Goal: Task Accomplishment & Management: Use online tool/utility

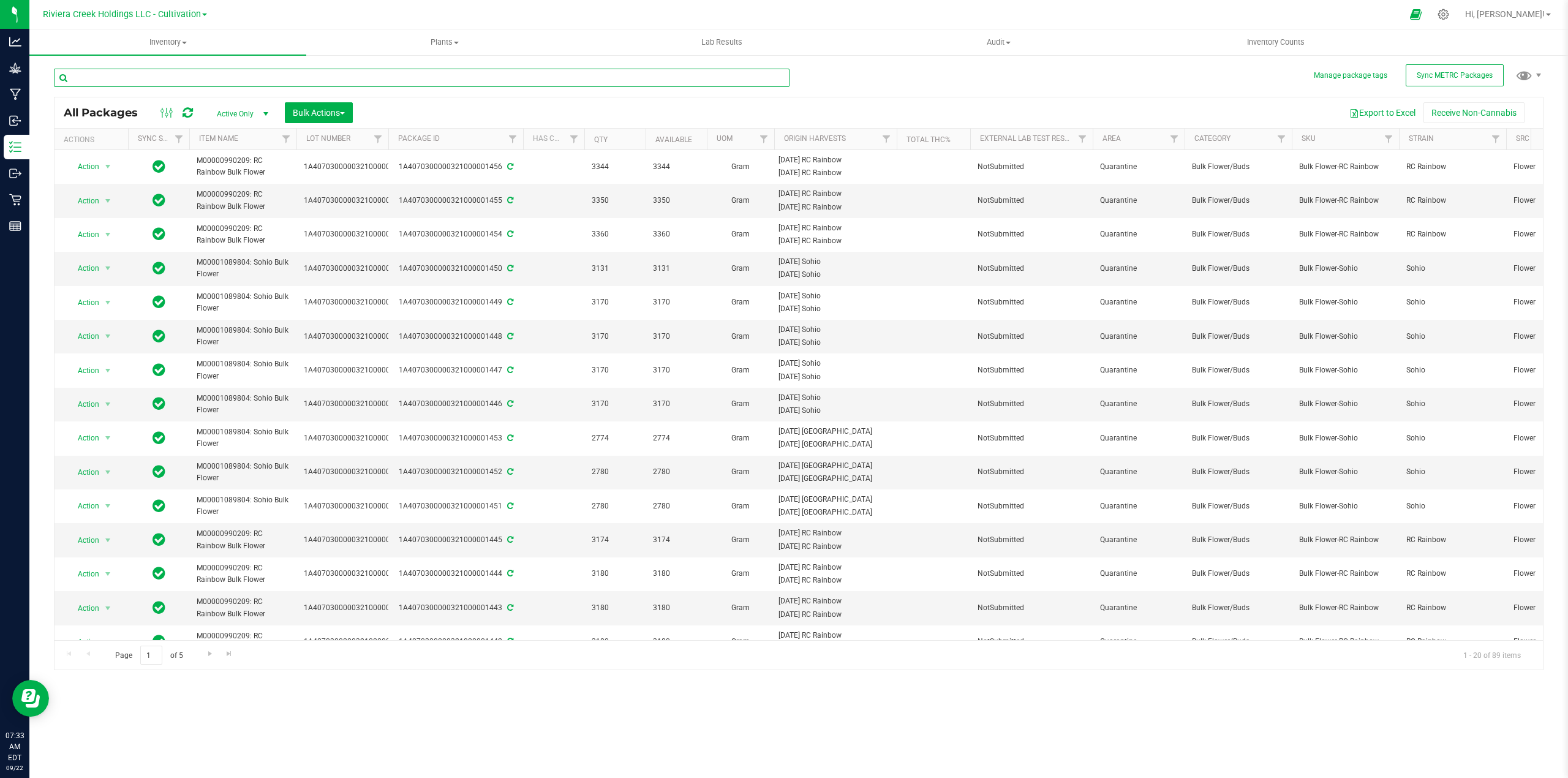
click at [163, 74] on input "text" at bounding box center [421, 77] width 735 height 18
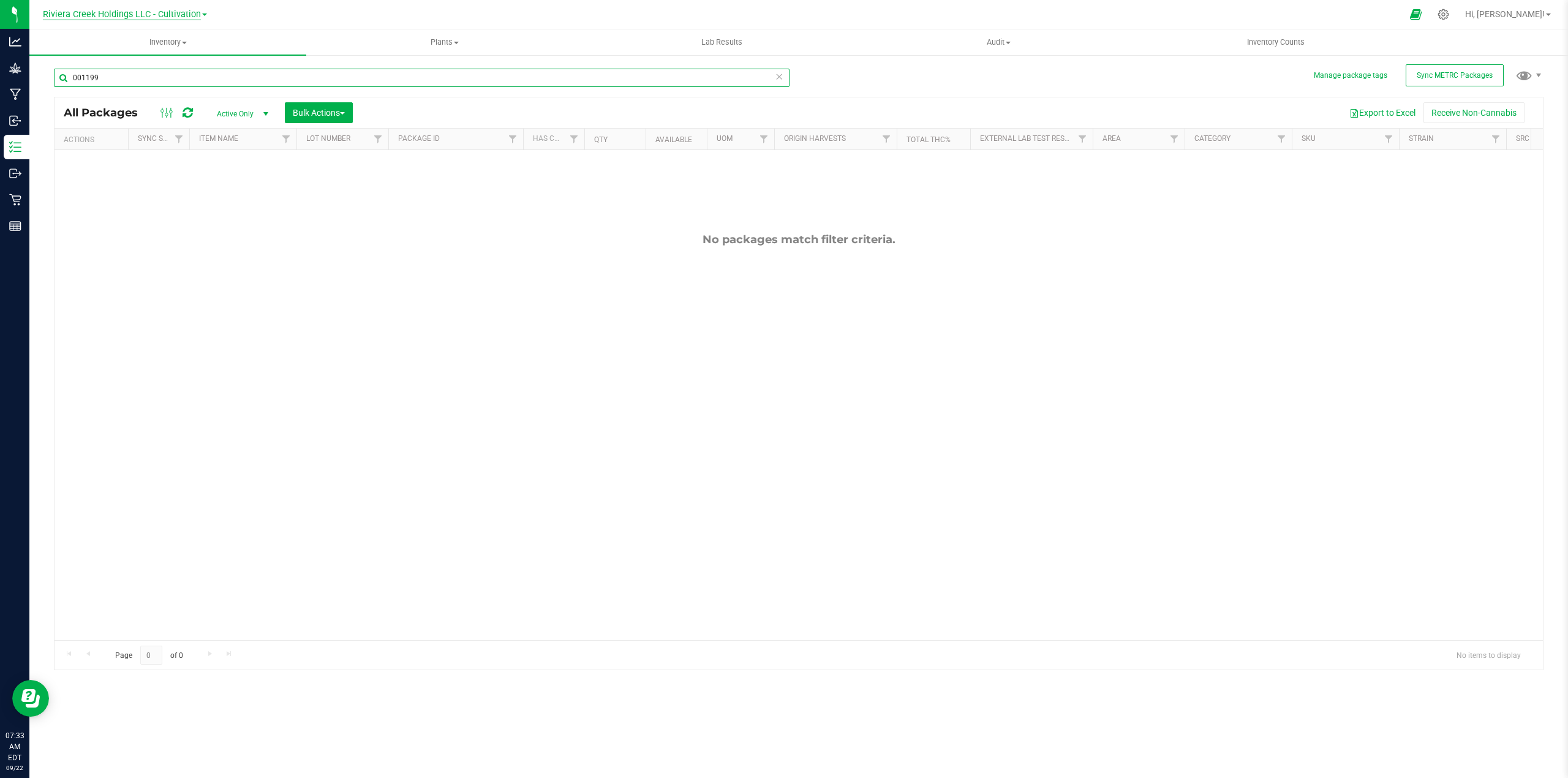
type input "001199"
click at [192, 16] on span "Riviera Creek Holdings LLC - Cultivation" at bounding box center [122, 15] width 158 height 11
click at [192, 55] on link "Riviera Creek Holdings LLC - Processing" at bounding box center [125, 60] width 179 height 17
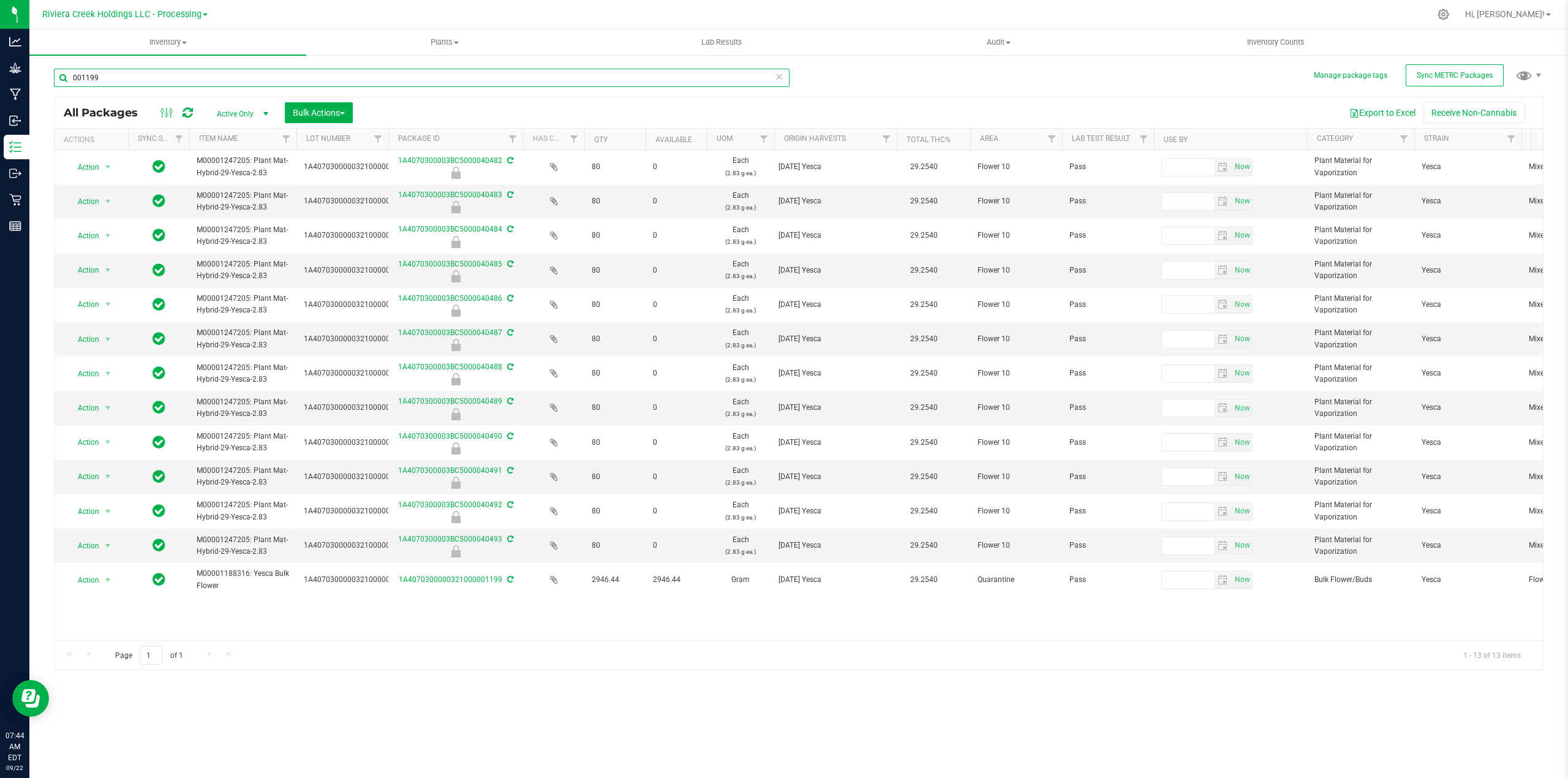
click at [115, 78] on input "001199" at bounding box center [421, 77] width 735 height 18
type input "0"
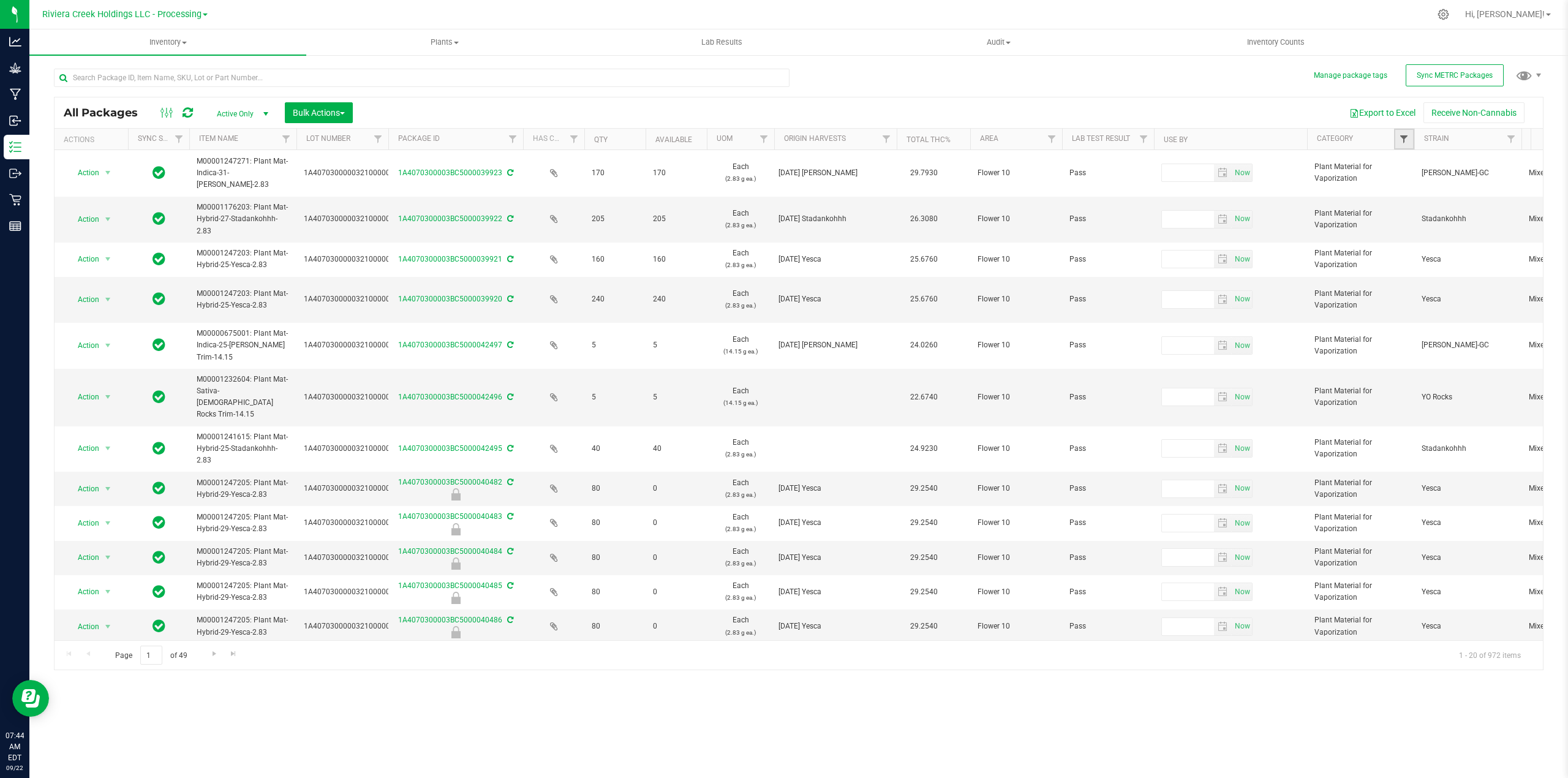
click at [1409, 139] on span "Filter" at bounding box center [1403, 139] width 9 height 9
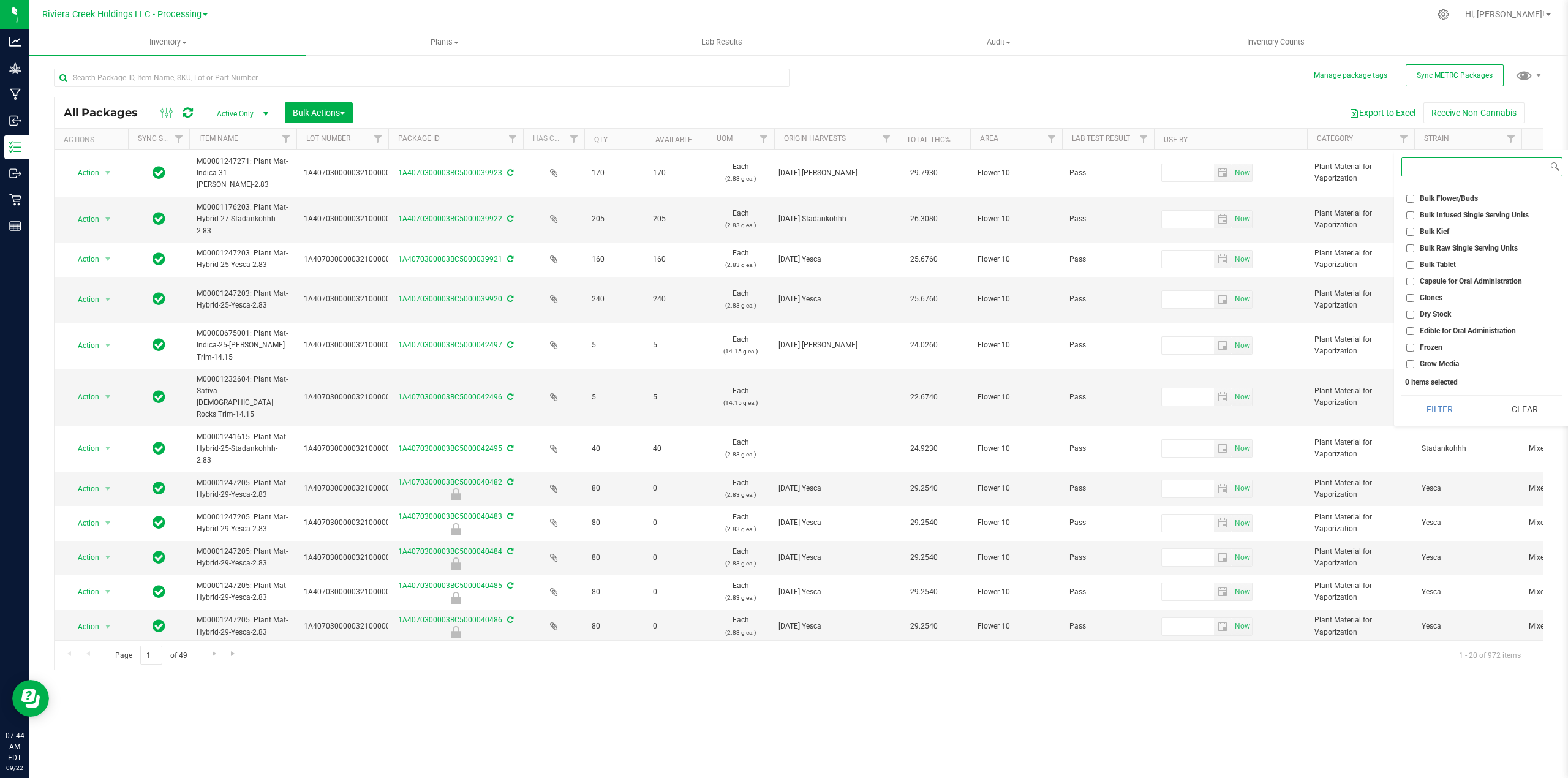
scroll to position [81, 0]
click at [1466, 311] on span "Edible for Oral Administration" at bounding box center [1467, 308] width 96 height 8
click at [1414, 311] on input "Edible for Oral Administration" at bounding box center [1410, 308] width 8 height 8
checkbox input "true"
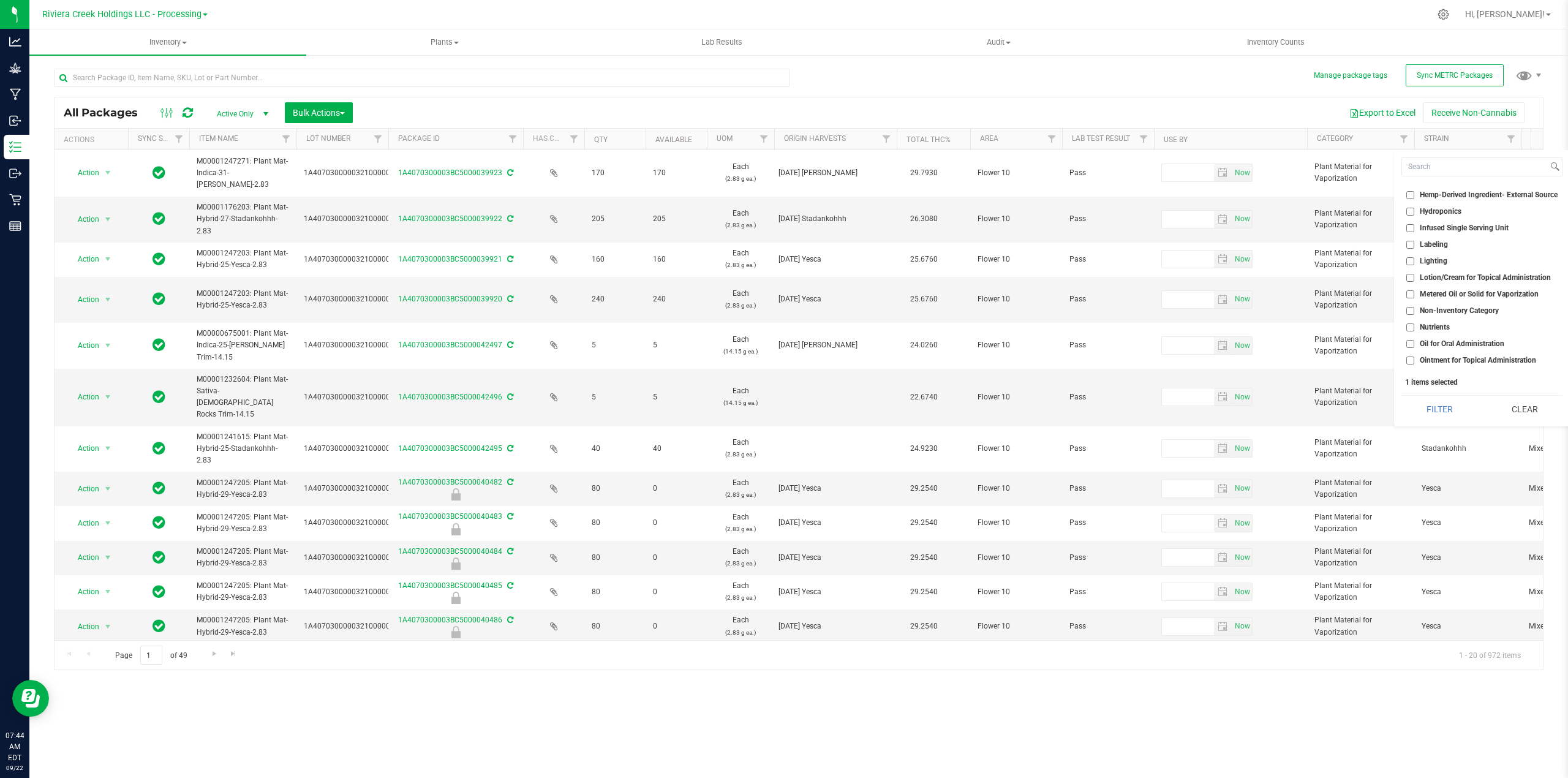
click at [1487, 294] on span "Metered Oil or Solid for Vaporization" at bounding box center [1478, 294] width 119 height 8
click at [1414, 294] on input "Metered Oil or Solid for Vaporization" at bounding box center [1410, 294] width 8 height 8
checkbox input "true"
click at [1485, 308] on span "Plant Material for Vaporization" at bounding box center [1469, 312] width 100 height 8
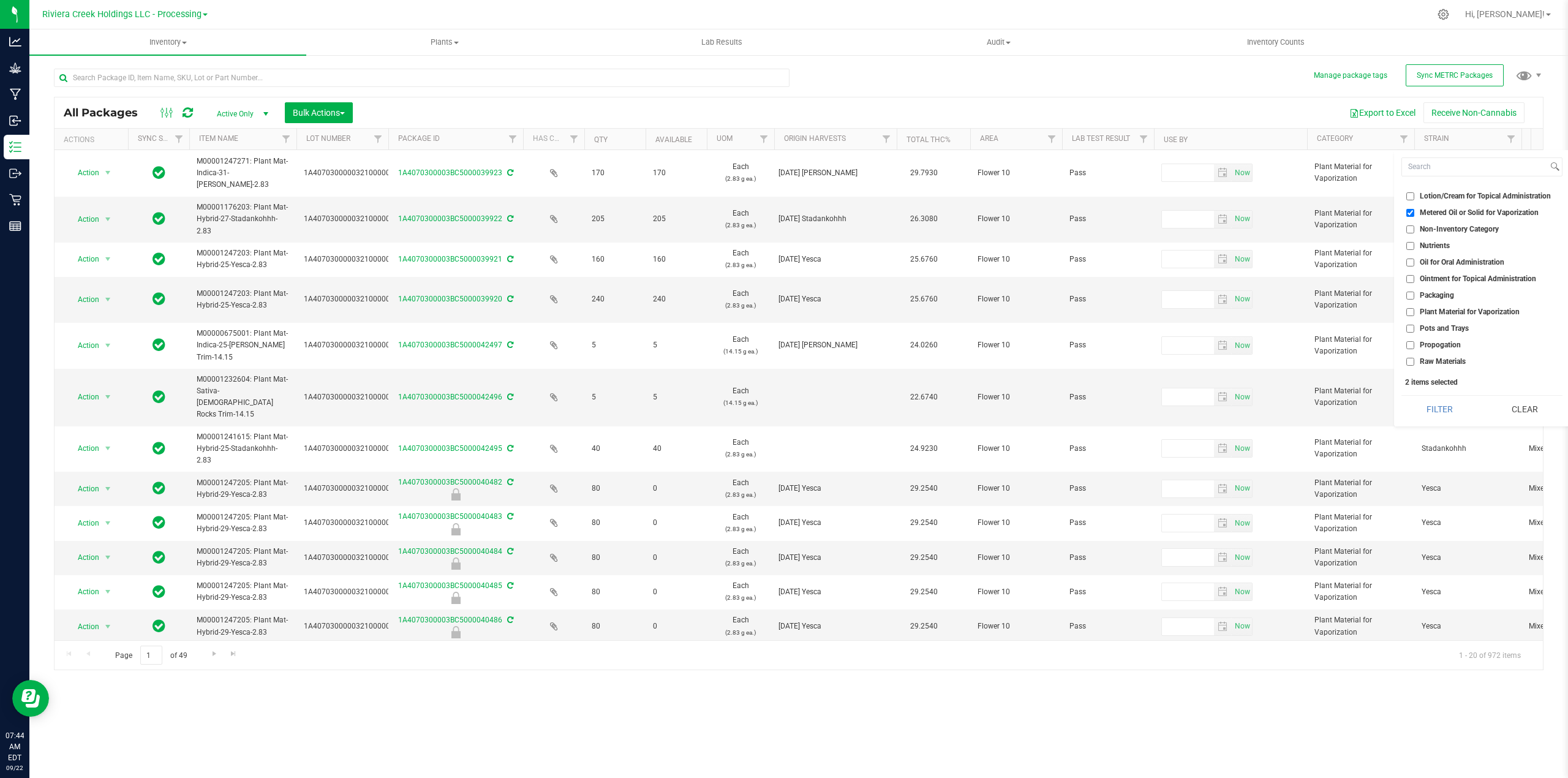
click at [1414, 308] on input "Plant Material for Vaporization" at bounding box center [1410, 312] width 8 height 8
checkbox input "true"
click at [1421, 412] on button "Filter" at bounding box center [1439, 409] width 76 height 27
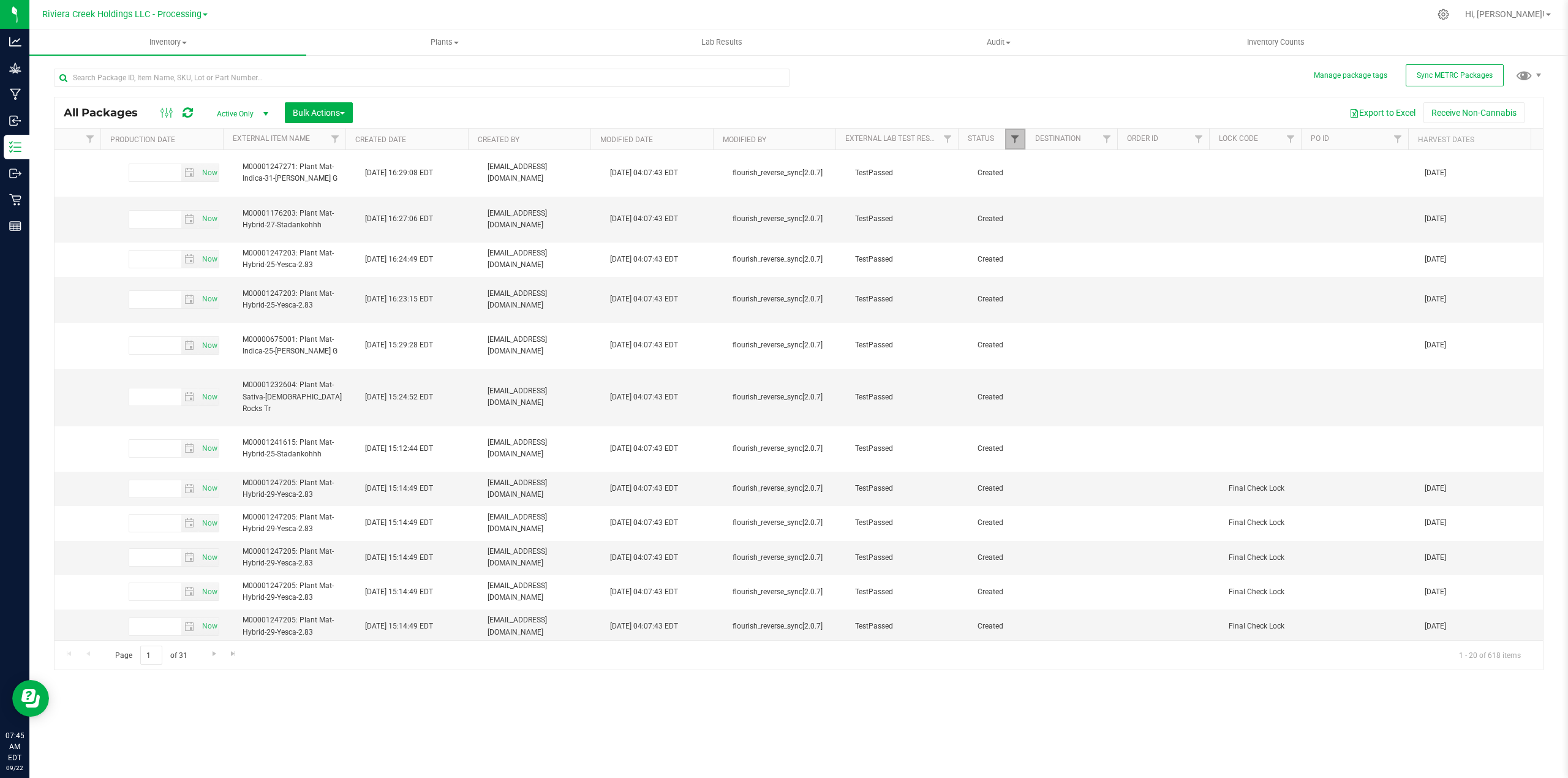
click at [1013, 135] on span "Filter" at bounding box center [1015, 139] width 9 height 9
click at [1028, 223] on label "Assigned to order" at bounding box center [1053, 224] width 72 height 8
click at [1025, 223] on input "Assigned to order" at bounding box center [1021, 224] width 8 height 8
checkbox input "false"
click at [1038, 389] on button "Filter" at bounding box center [1042, 387] width 58 height 27
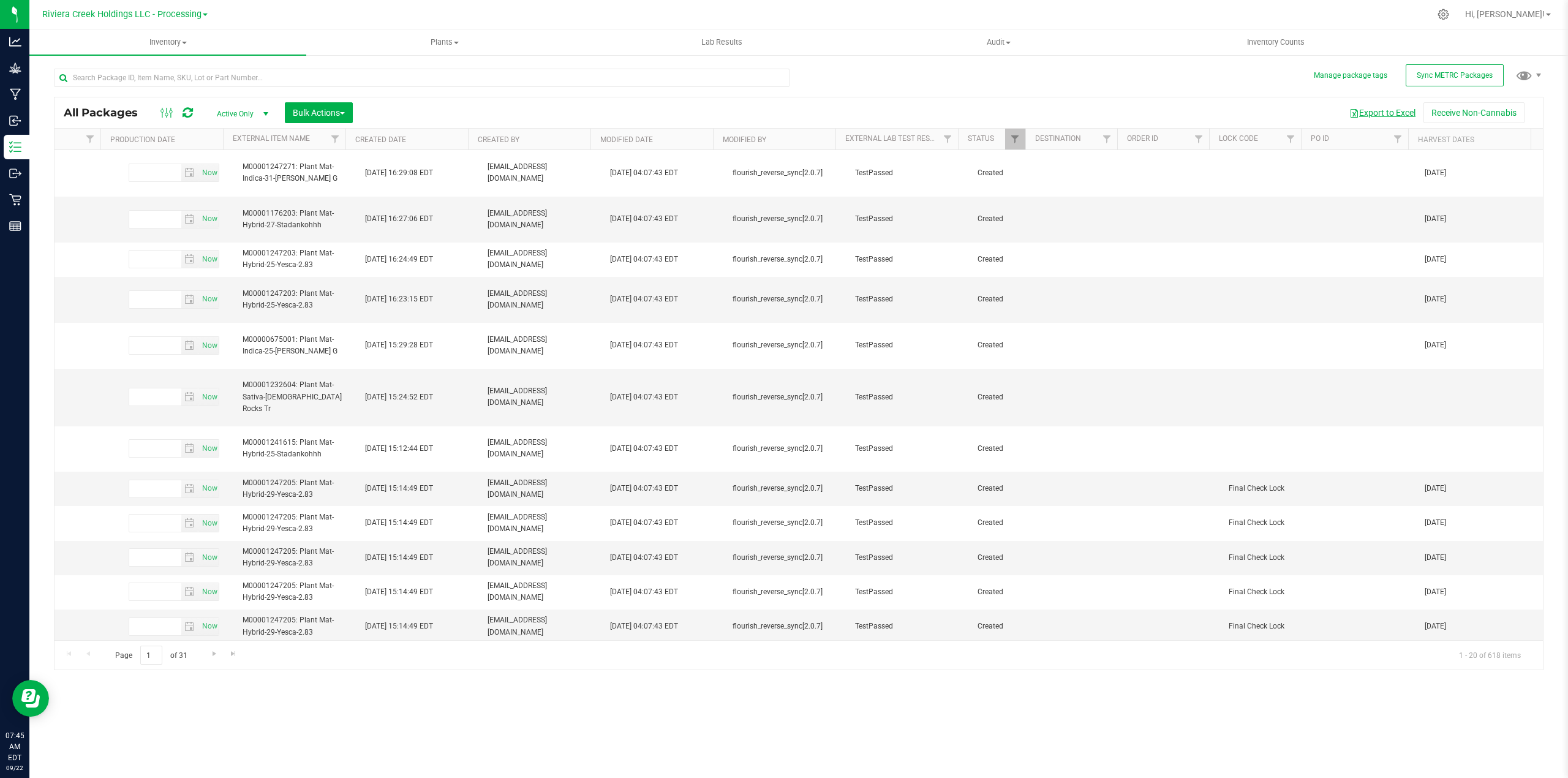
click at [1389, 115] on button "Export to Excel" at bounding box center [1381, 112] width 82 height 21
click at [190, 15] on span "Riviera Creek Holdings LLC - Processing" at bounding box center [122, 15] width 159 height 11
click at [179, 55] on link "Riviera Creek Holdings LLC - Processing" at bounding box center [125, 60] width 179 height 17
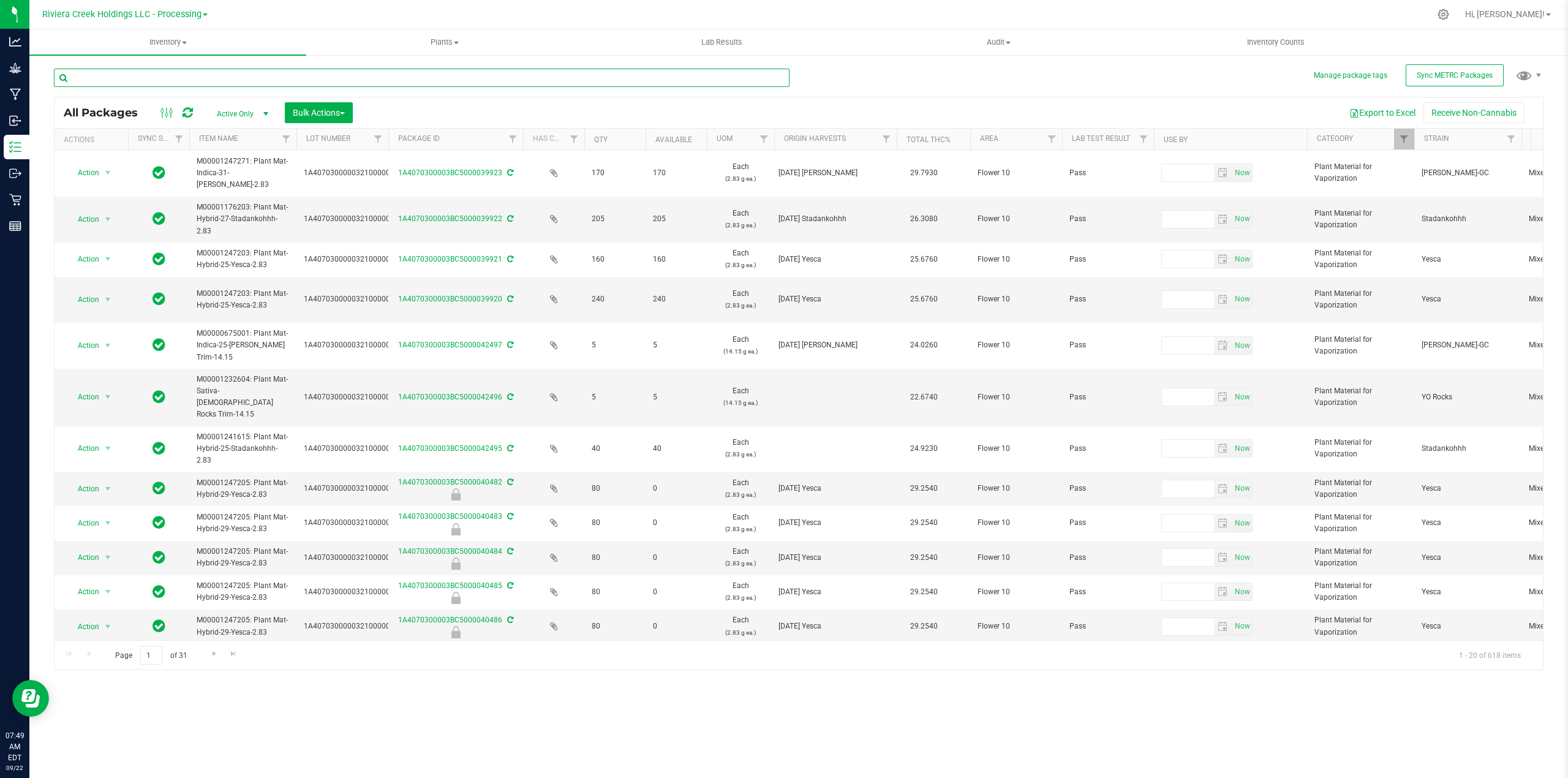
click at [180, 74] on input "text" at bounding box center [421, 77] width 735 height 18
type input "00015033"
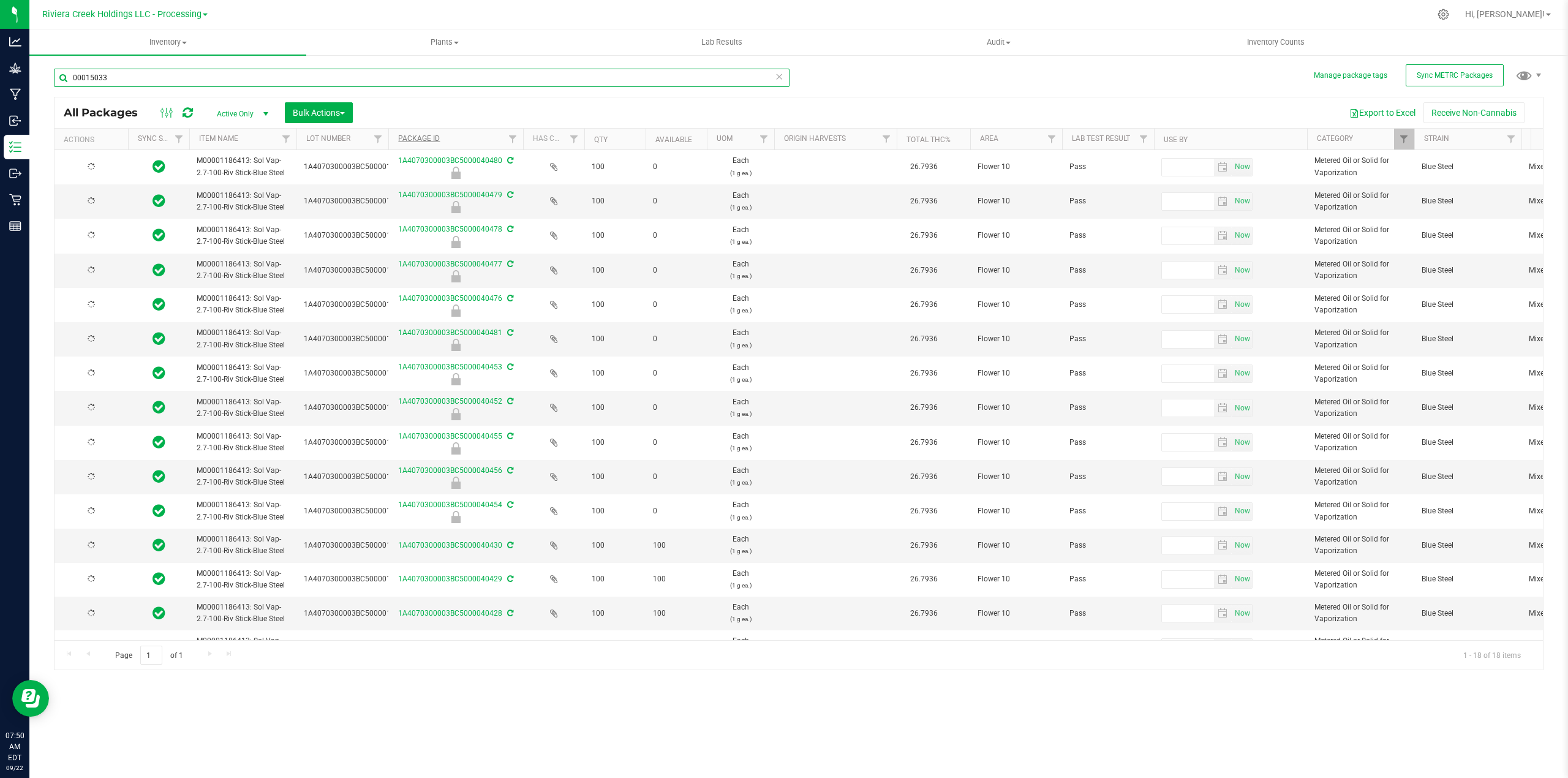
type input "[DATE]"
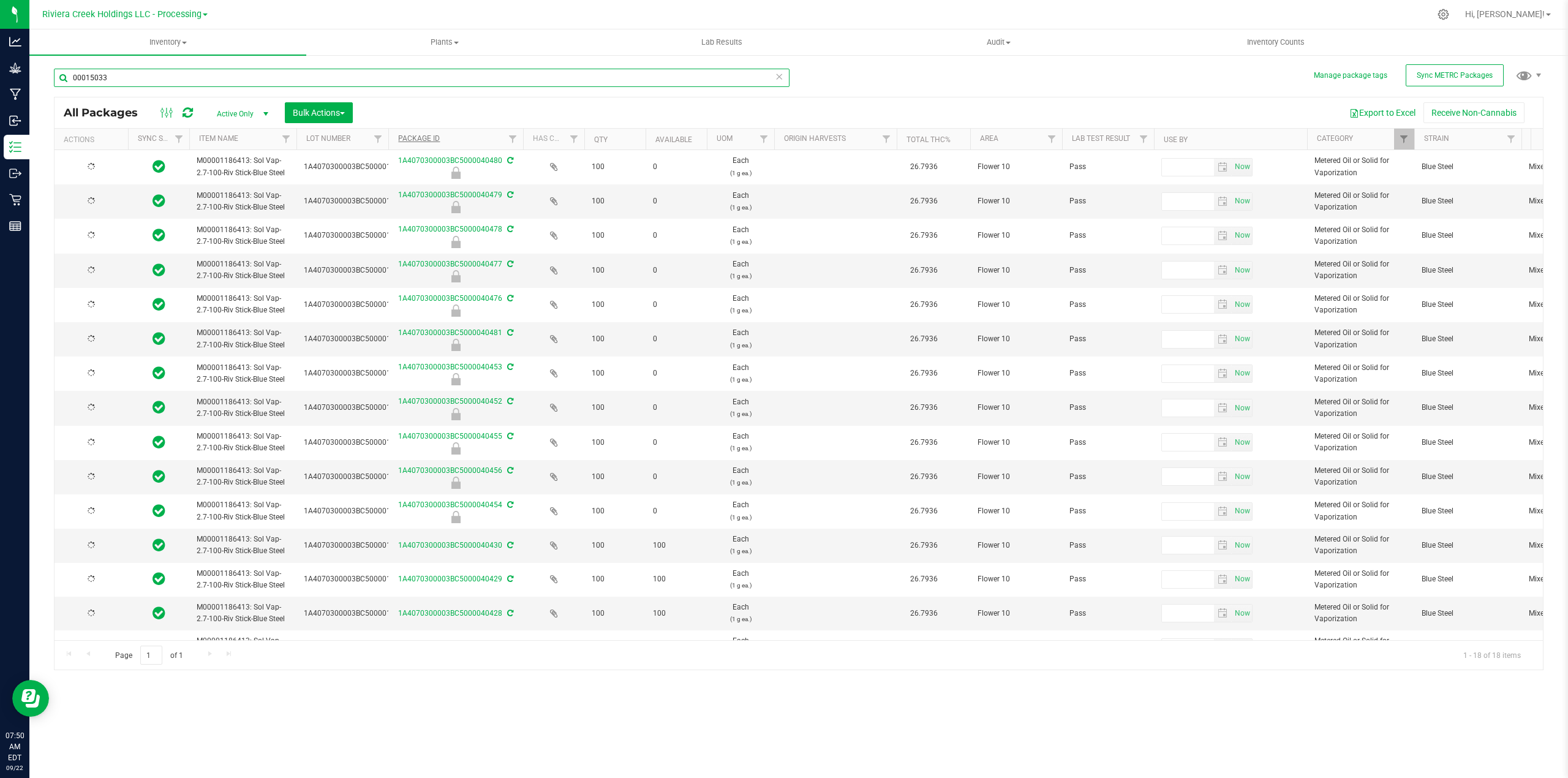
type input "[DATE]"
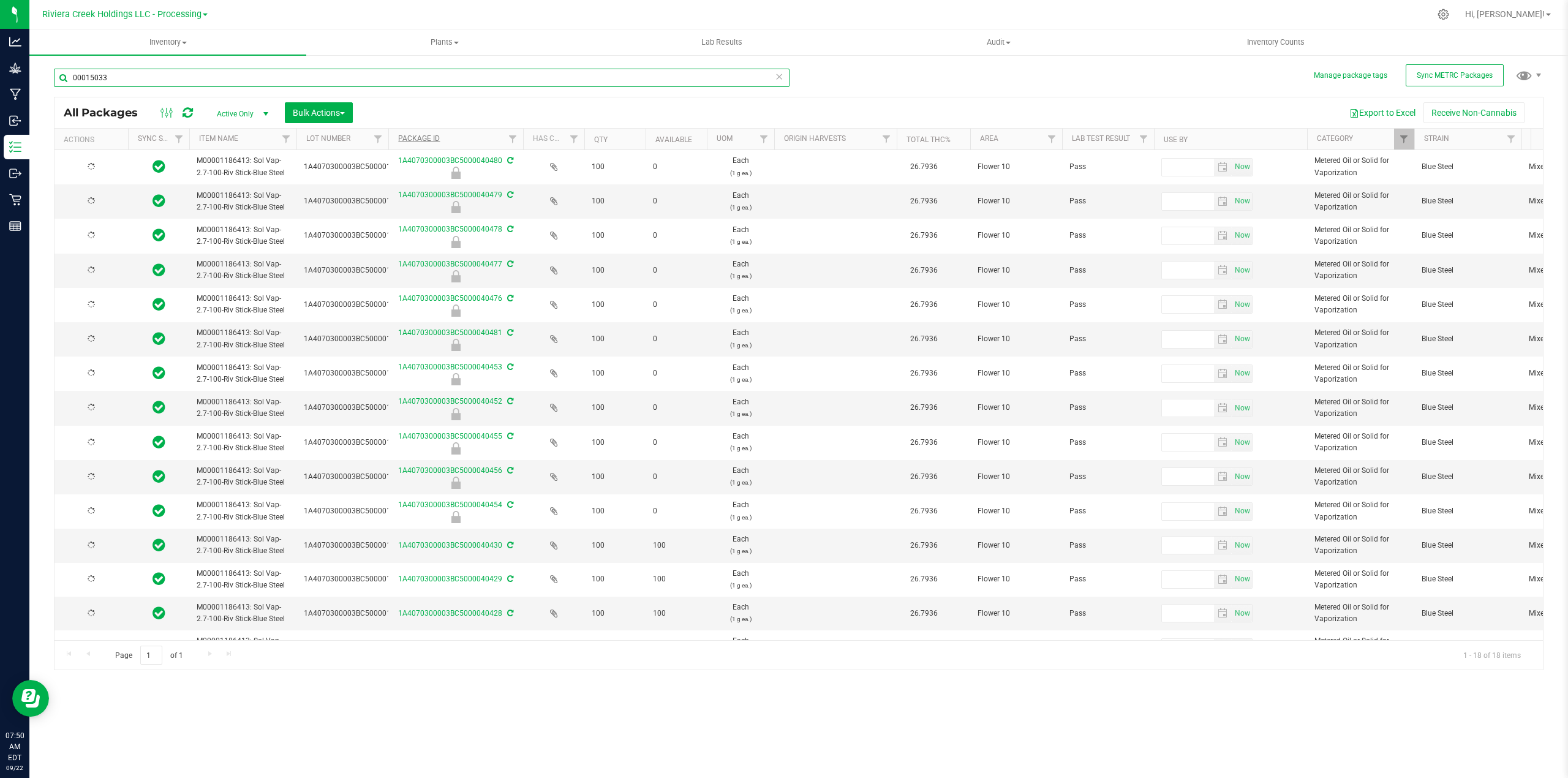
type input "[DATE]"
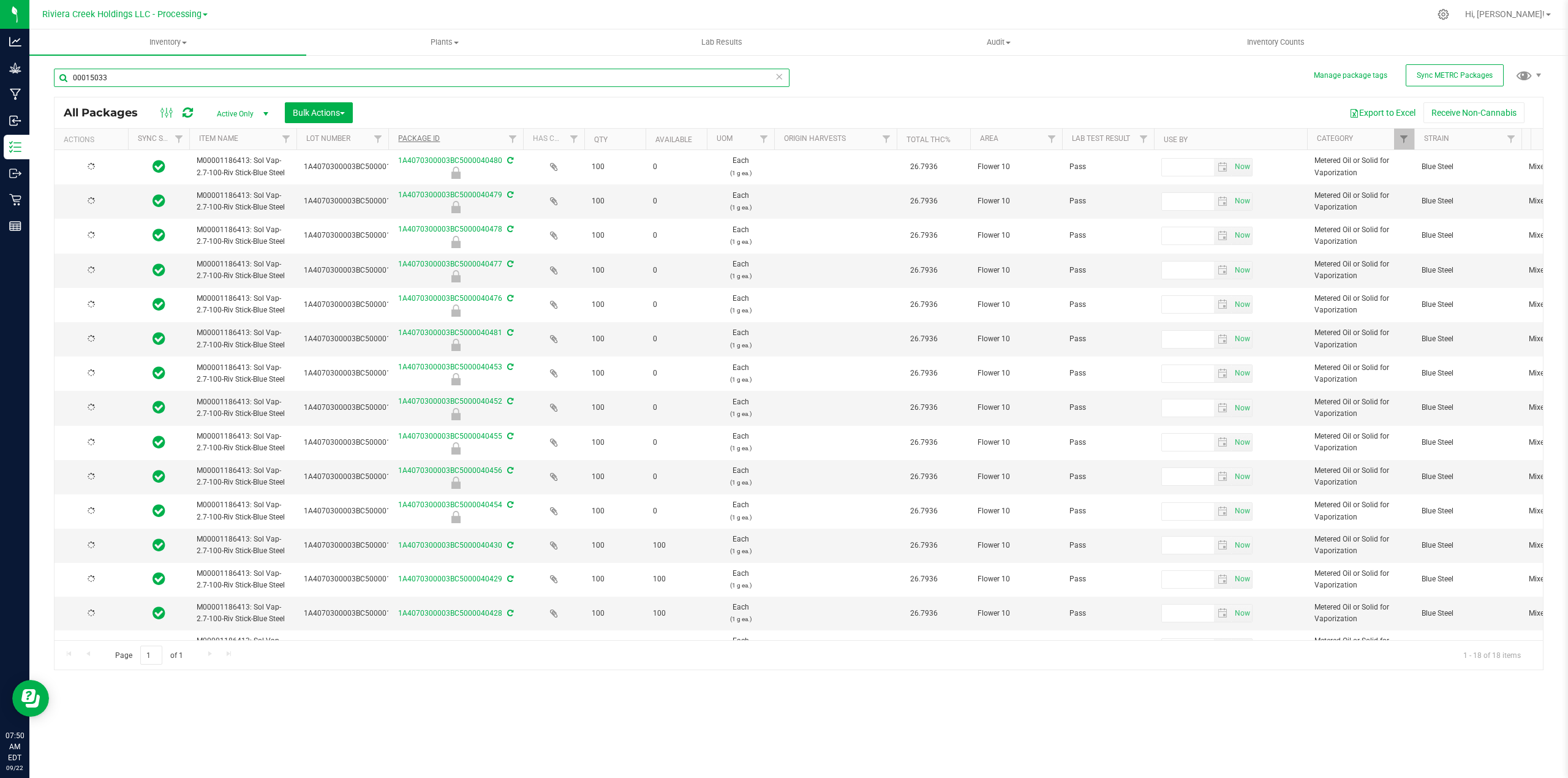
type input "[DATE]"
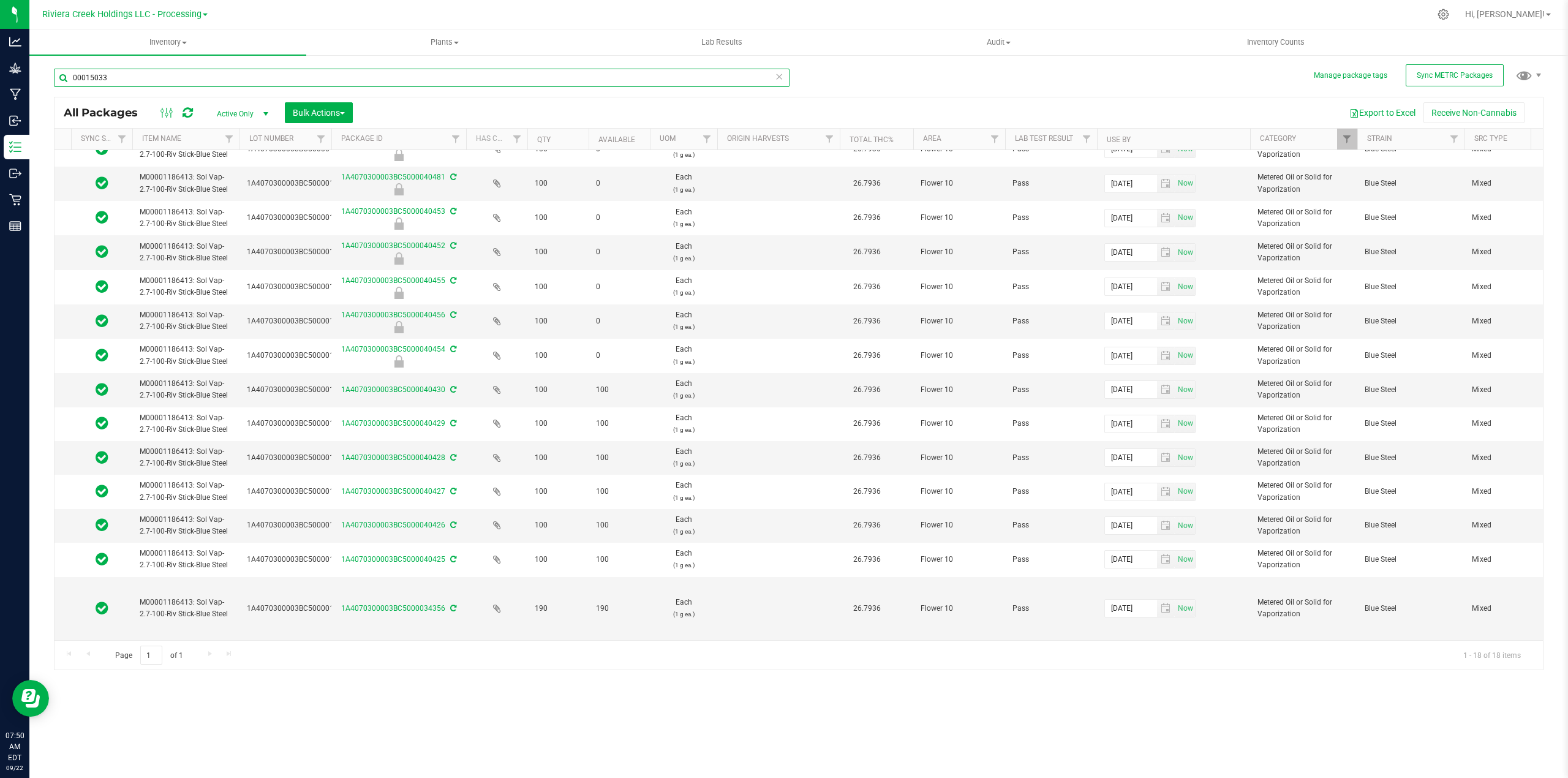
scroll to position [0, 197]
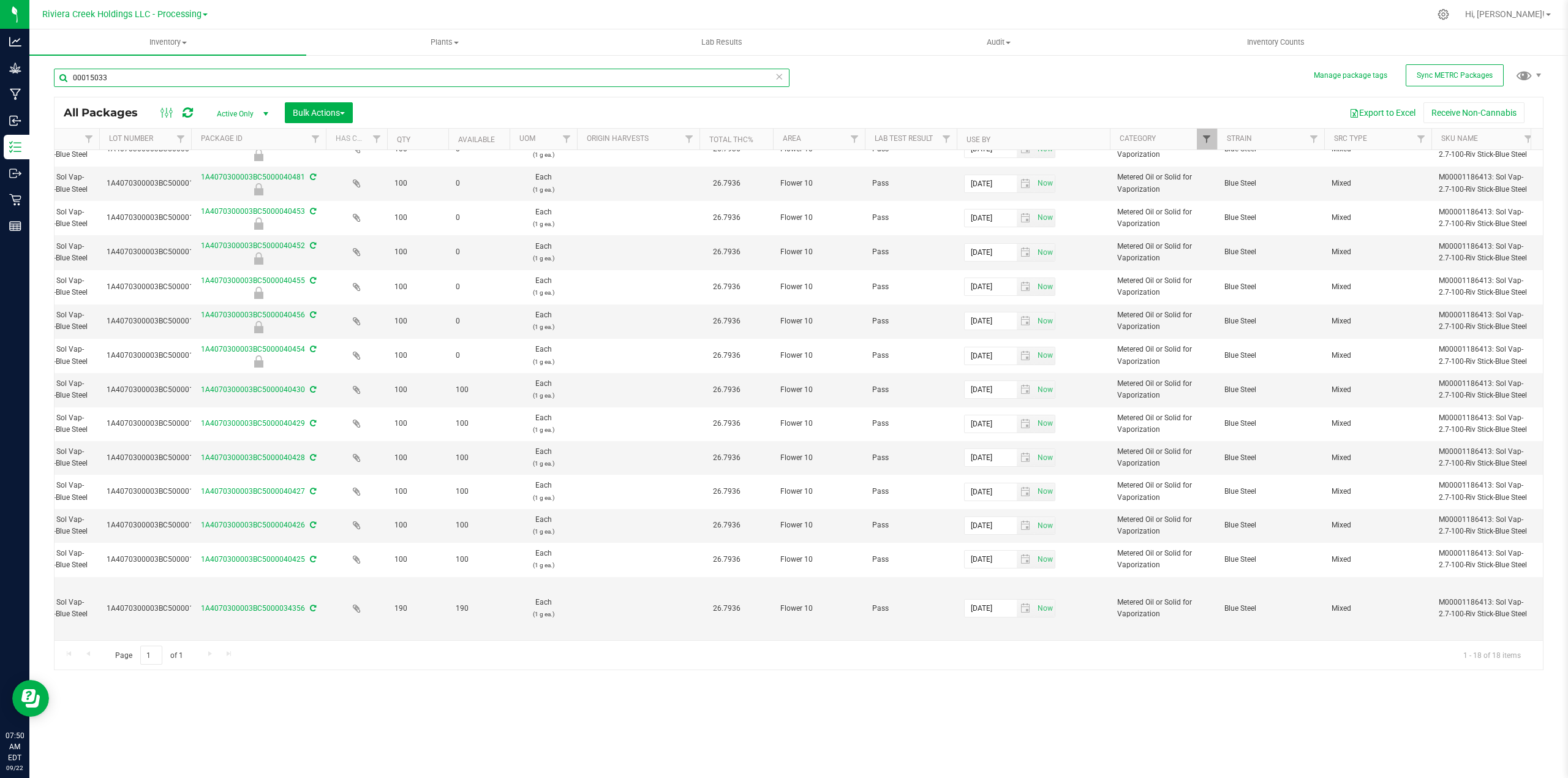
type input "00015033"
click at [1201, 141] on span "Filter" at bounding box center [1206, 139] width 9 height 9
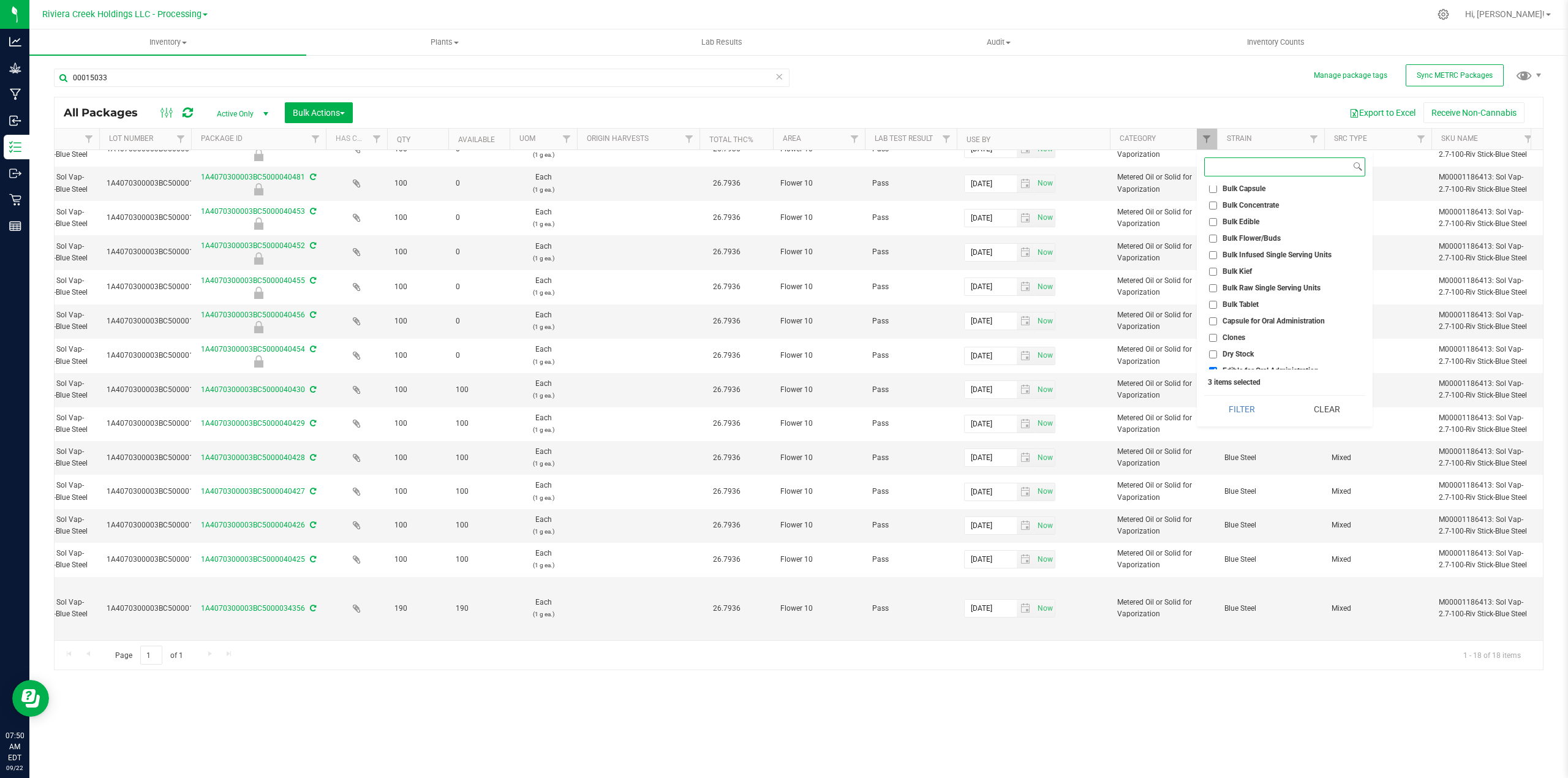
scroll to position [0, 0]
click at [1322, 409] on button "Clear" at bounding box center [1326, 409] width 76 height 27
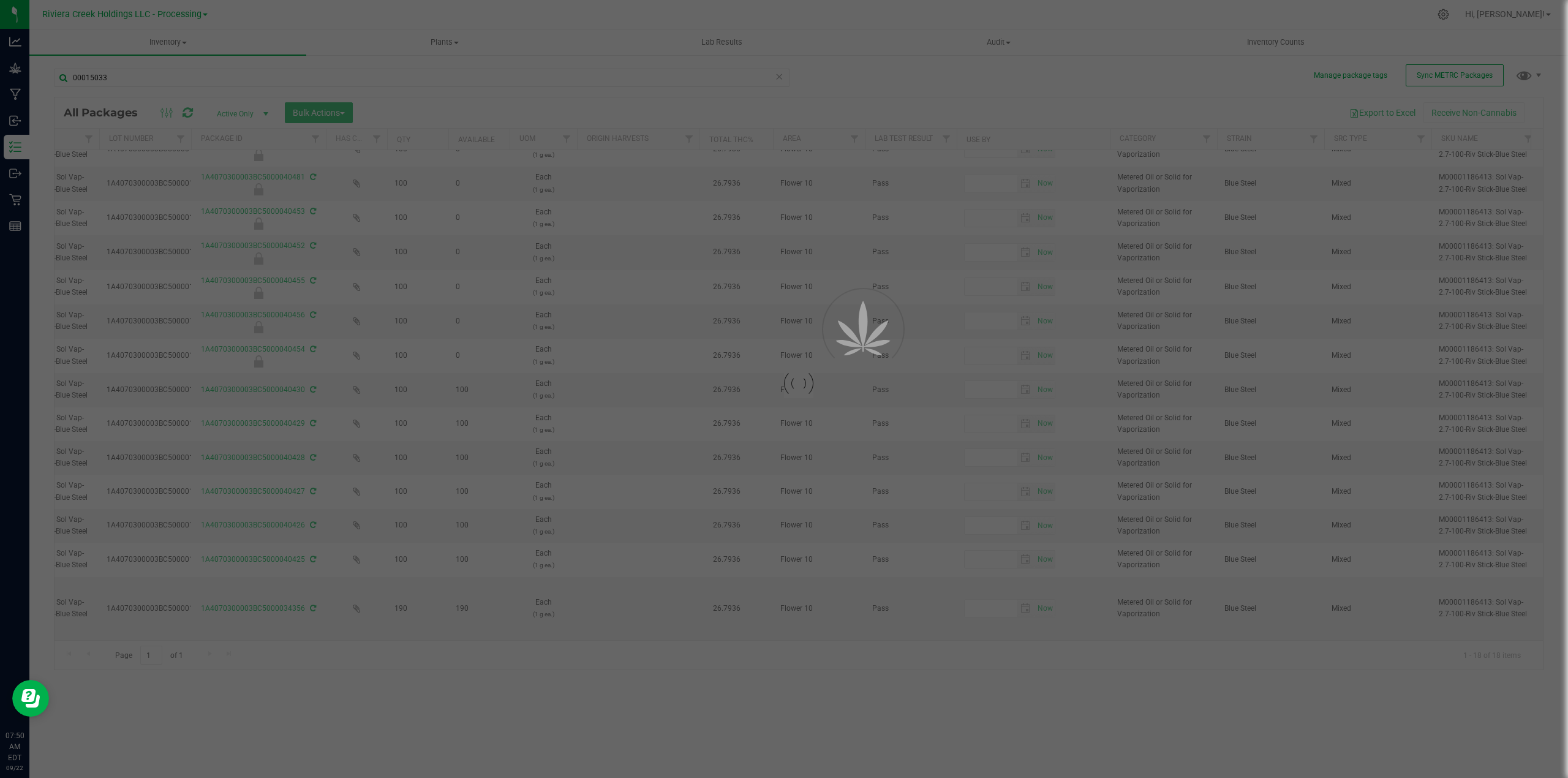
type input "[DATE]"
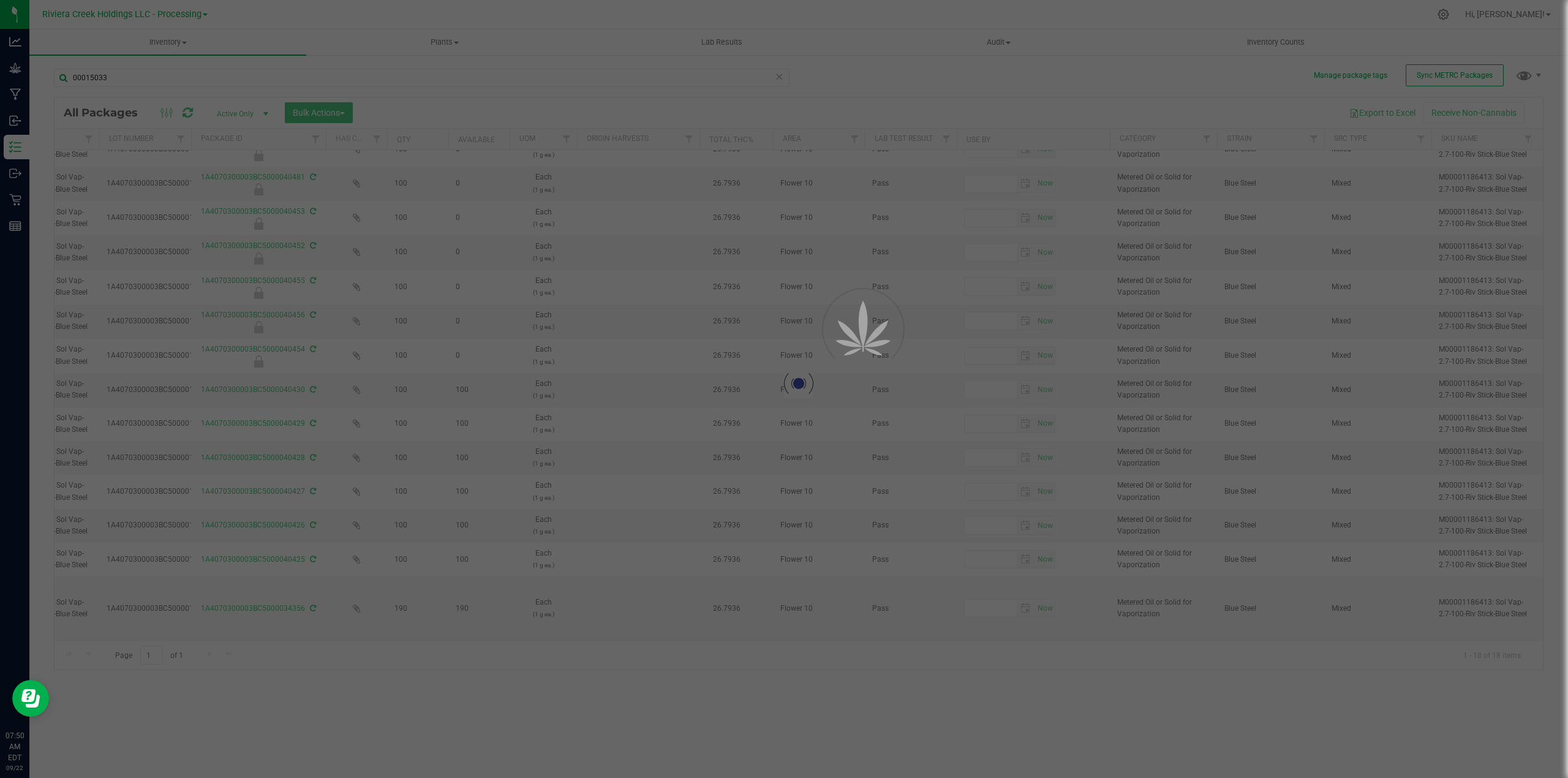
type input "[DATE]"
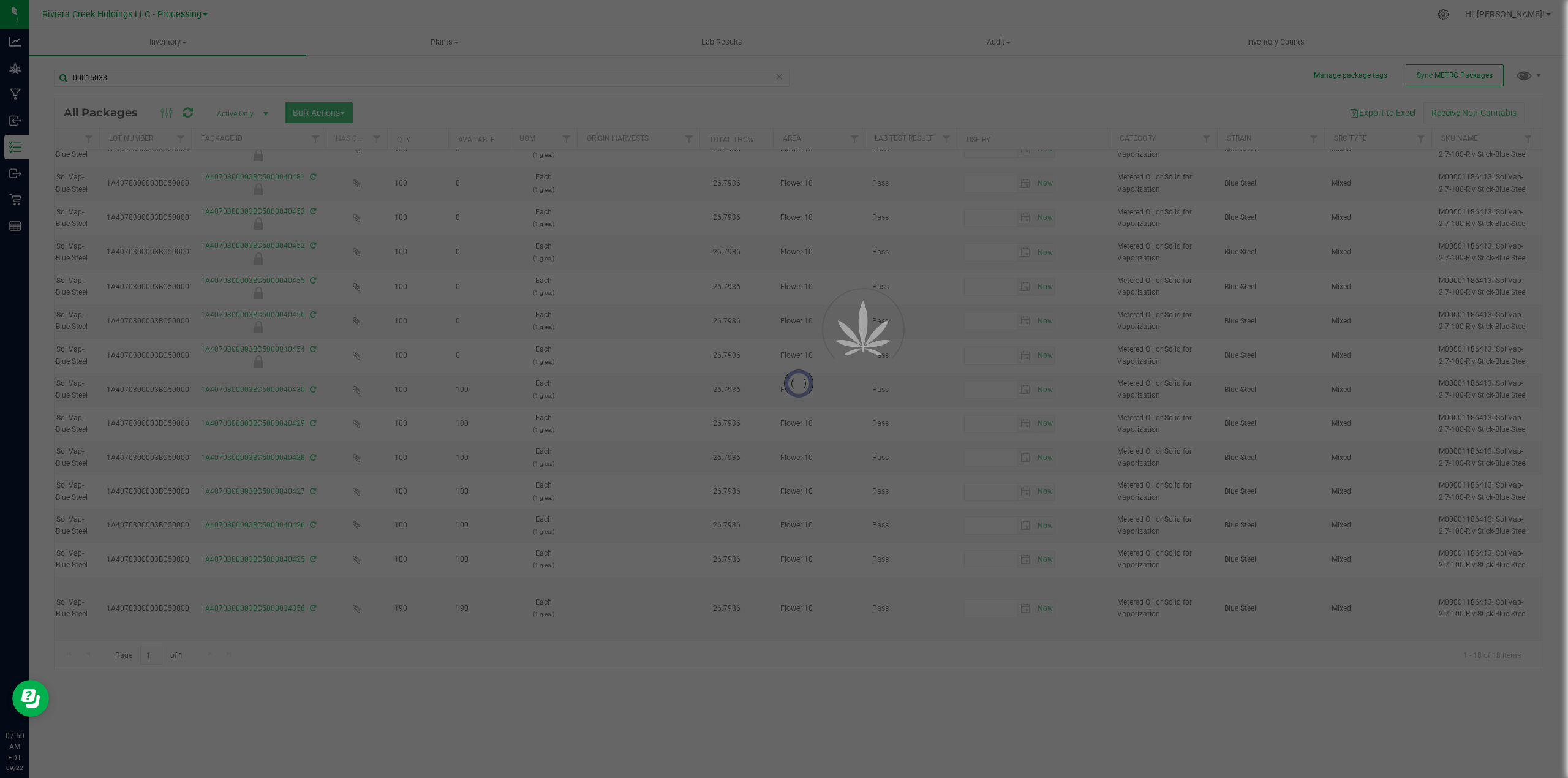
type input "[DATE]"
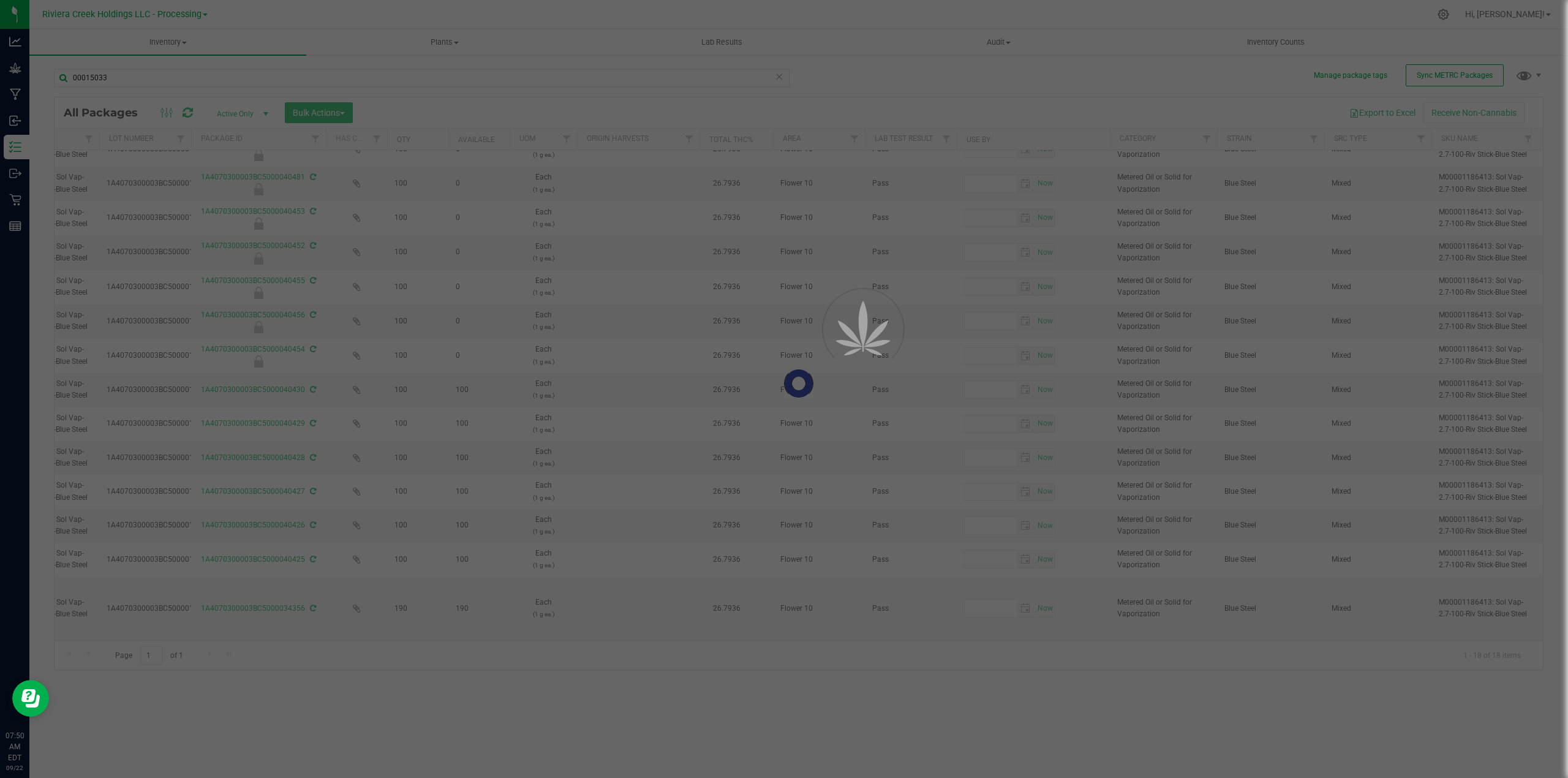
type input "[DATE]"
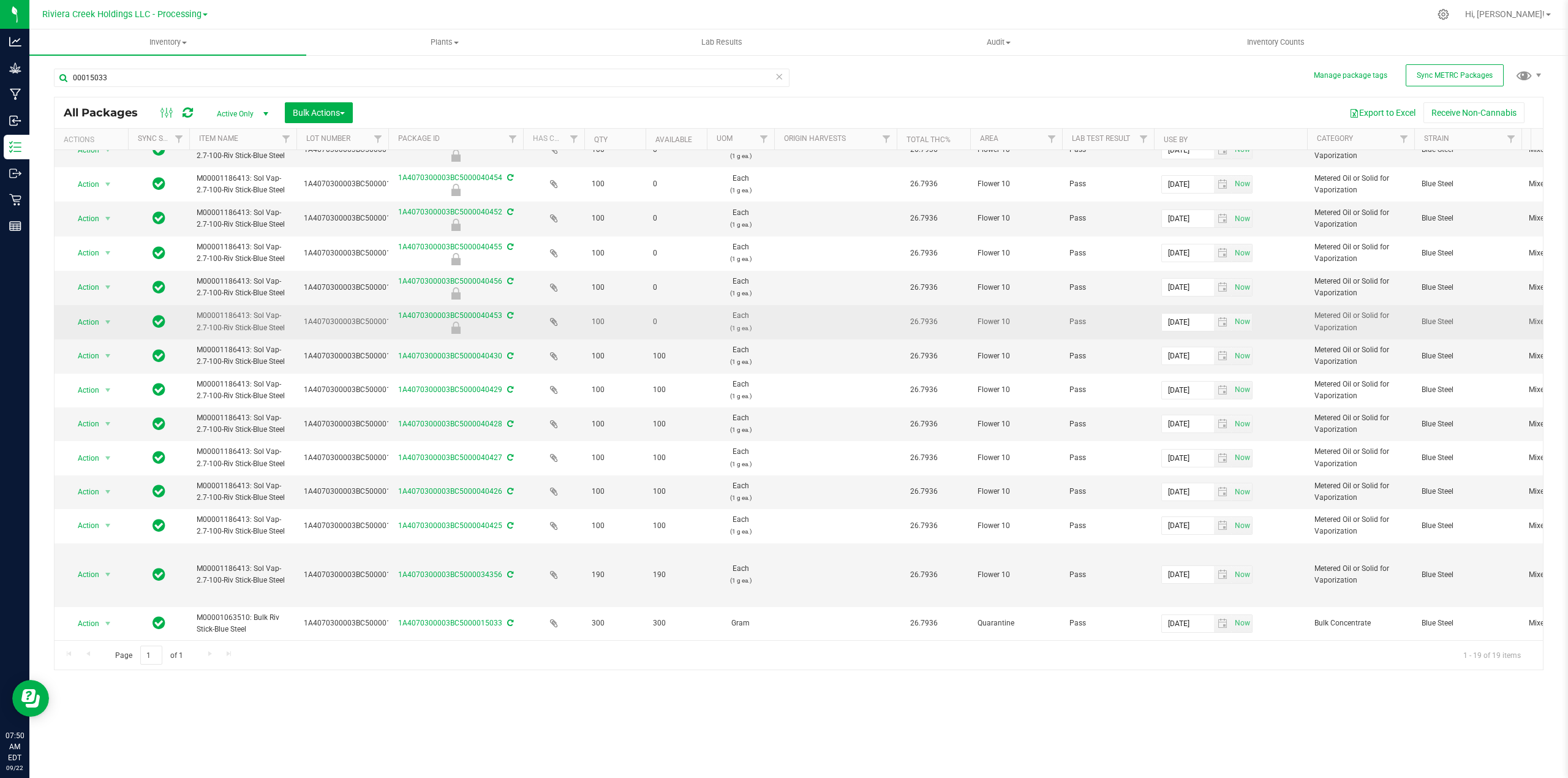
scroll to position [205, 0]
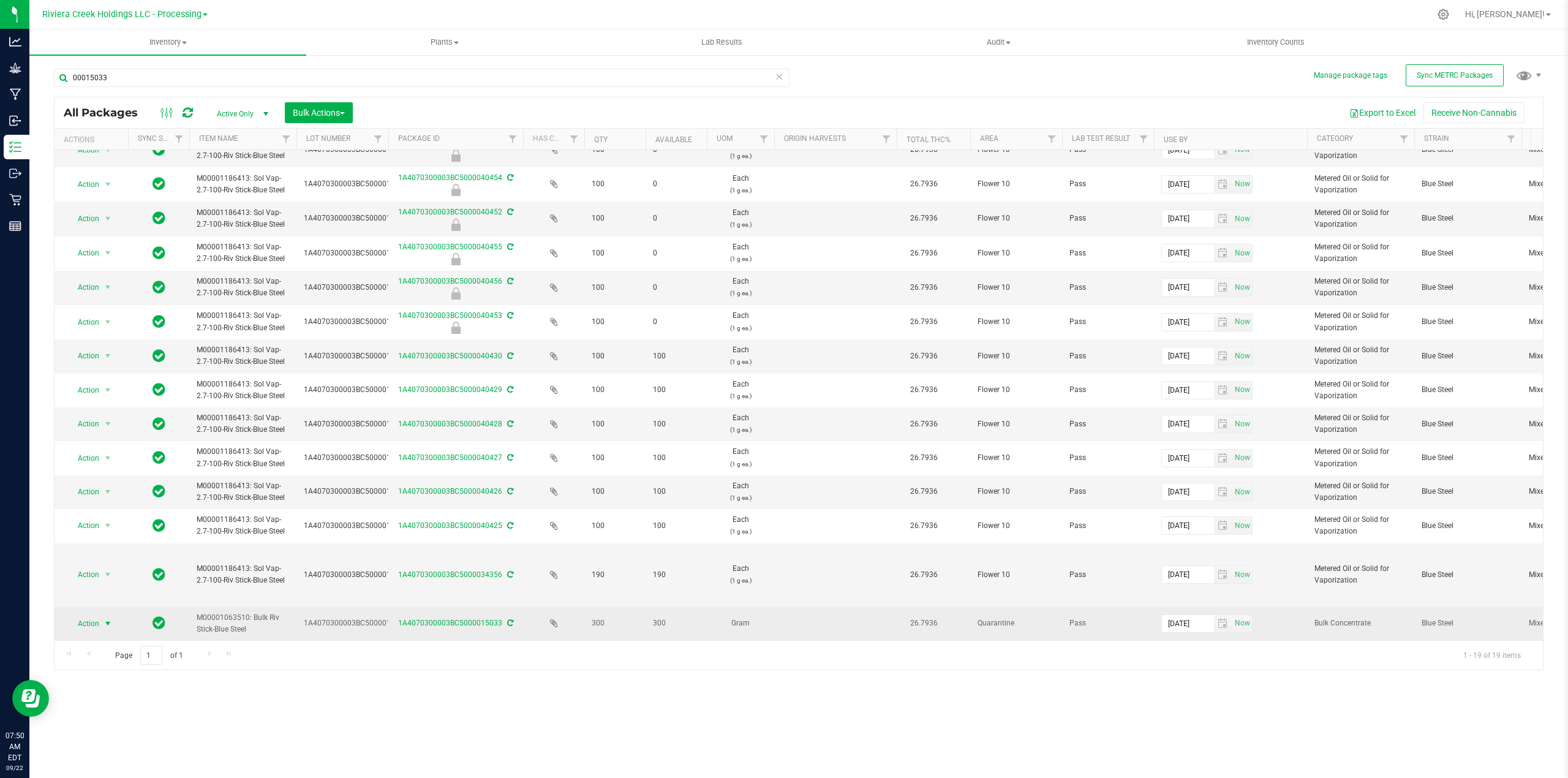
click at [110, 619] on span "select" at bounding box center [107, 623] width 9 height 9
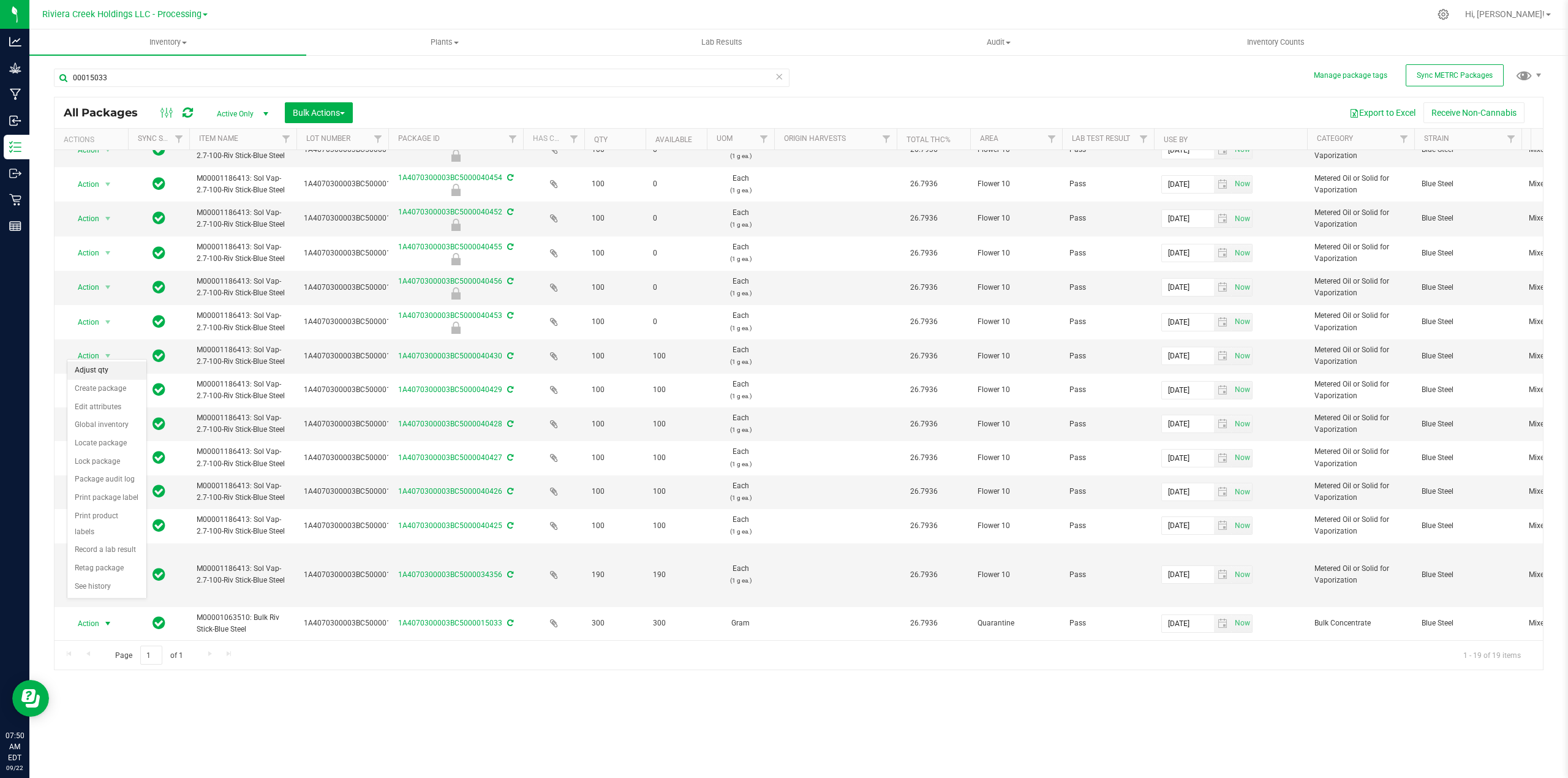
click at [93, 372] on li "Adjust qty" at bounding box center [107, 370] width 79 height 18
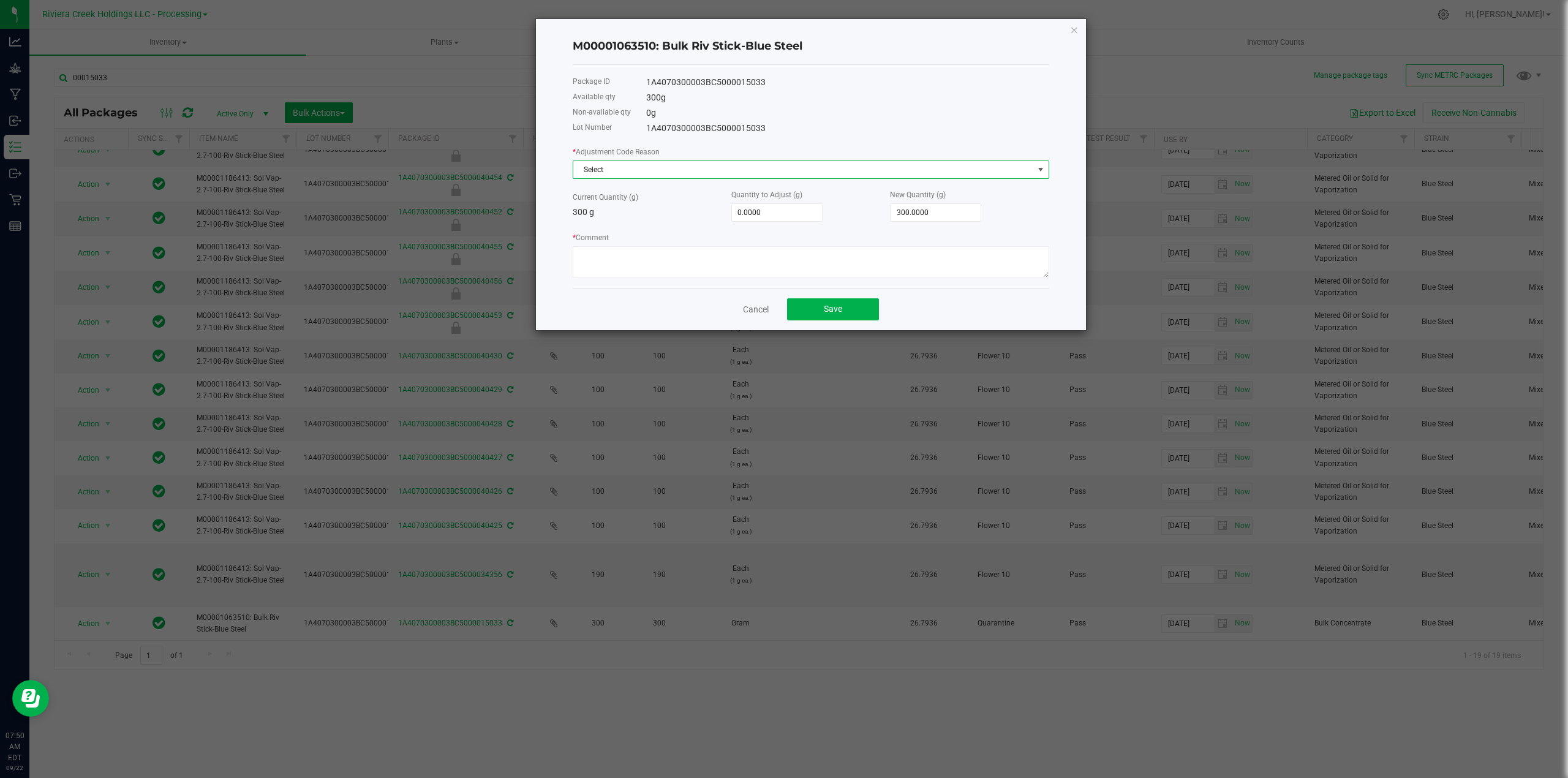
click at [1044, 165] on span at bounding box center [1040, 170] width 9 height 9
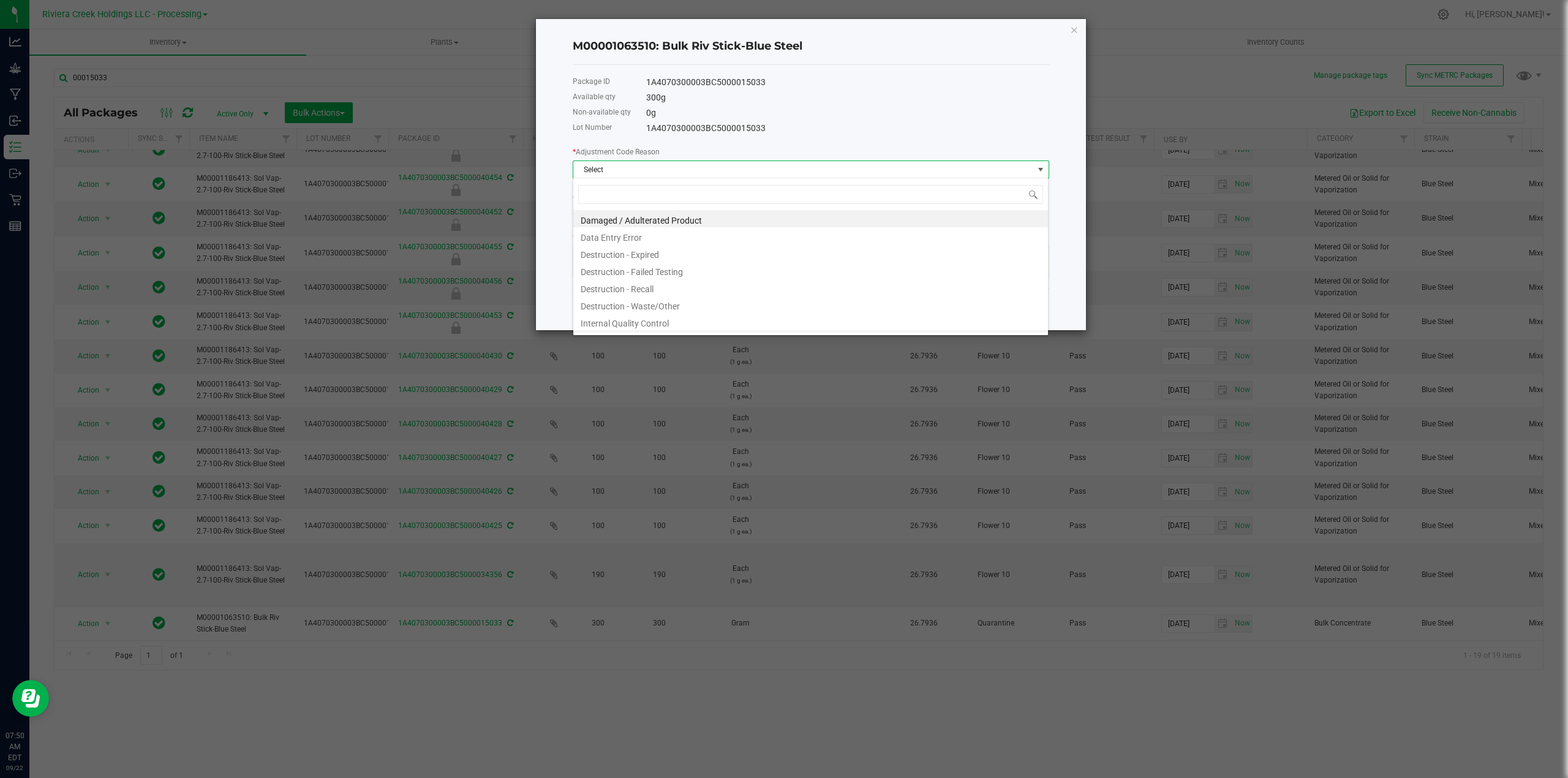
scroll to position [66, 0]
click at [855, 113] on div "0 g" at bounding box center [847, 113] width 403 height 13
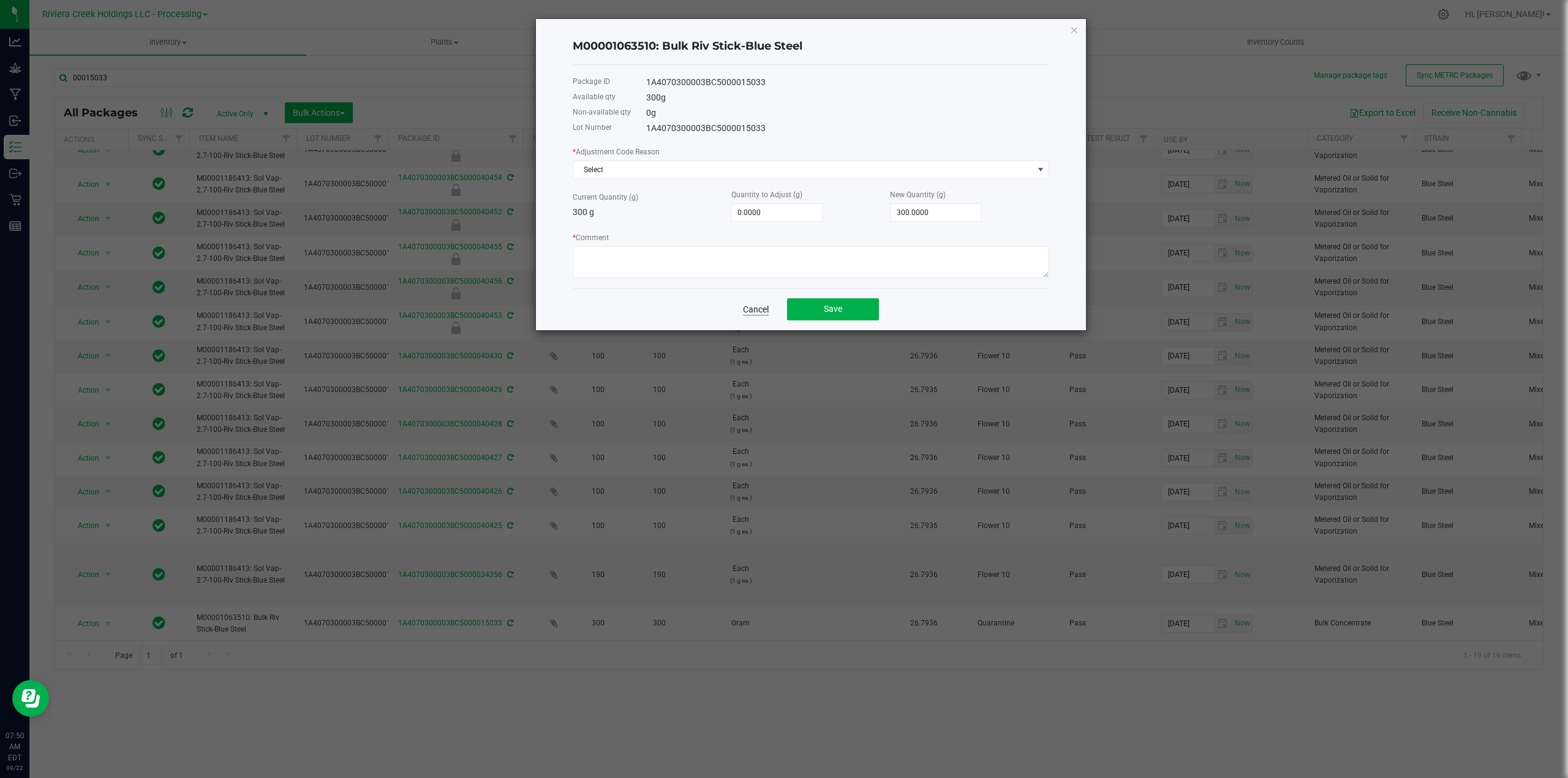
click at [748, 308] on link "Cancel" at bounding box center [755, 308] width 25 height 12
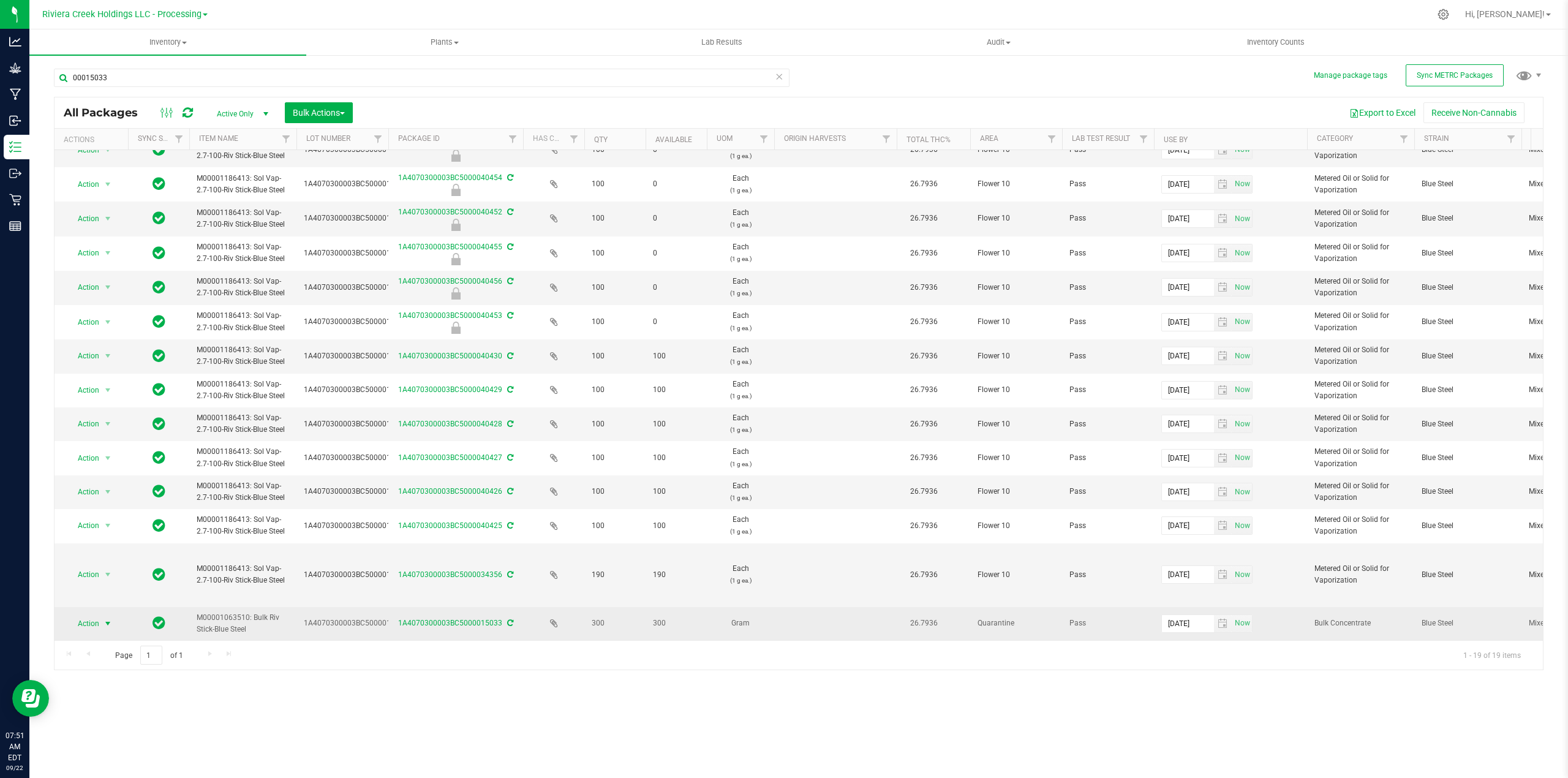
click at [103, 619] on span "select" at bounding box center [107, 623] width 9 height 9
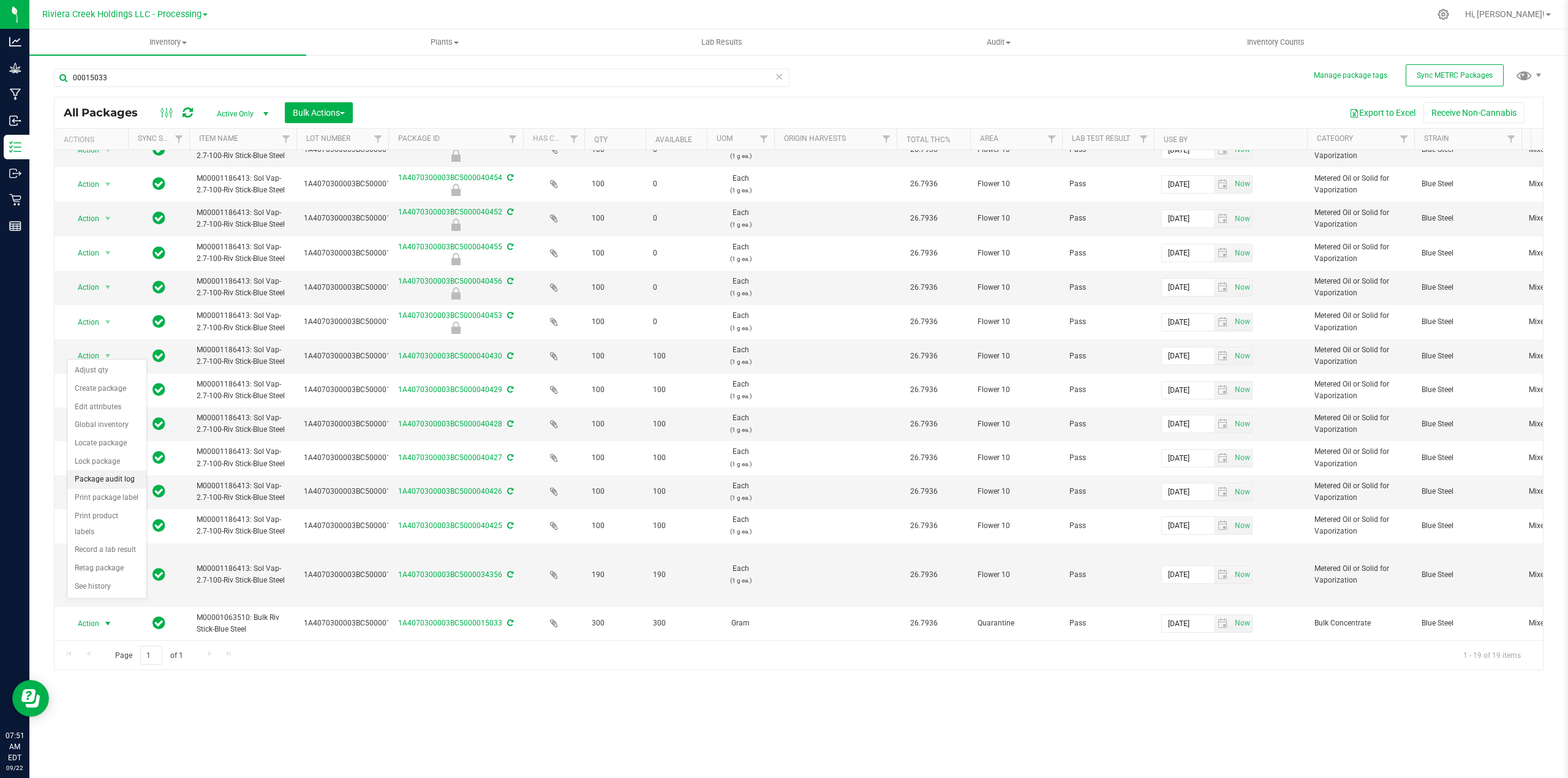
click at [107, 478] on li "Package audit log" at bounding box center [107, 479] width 79 height 18
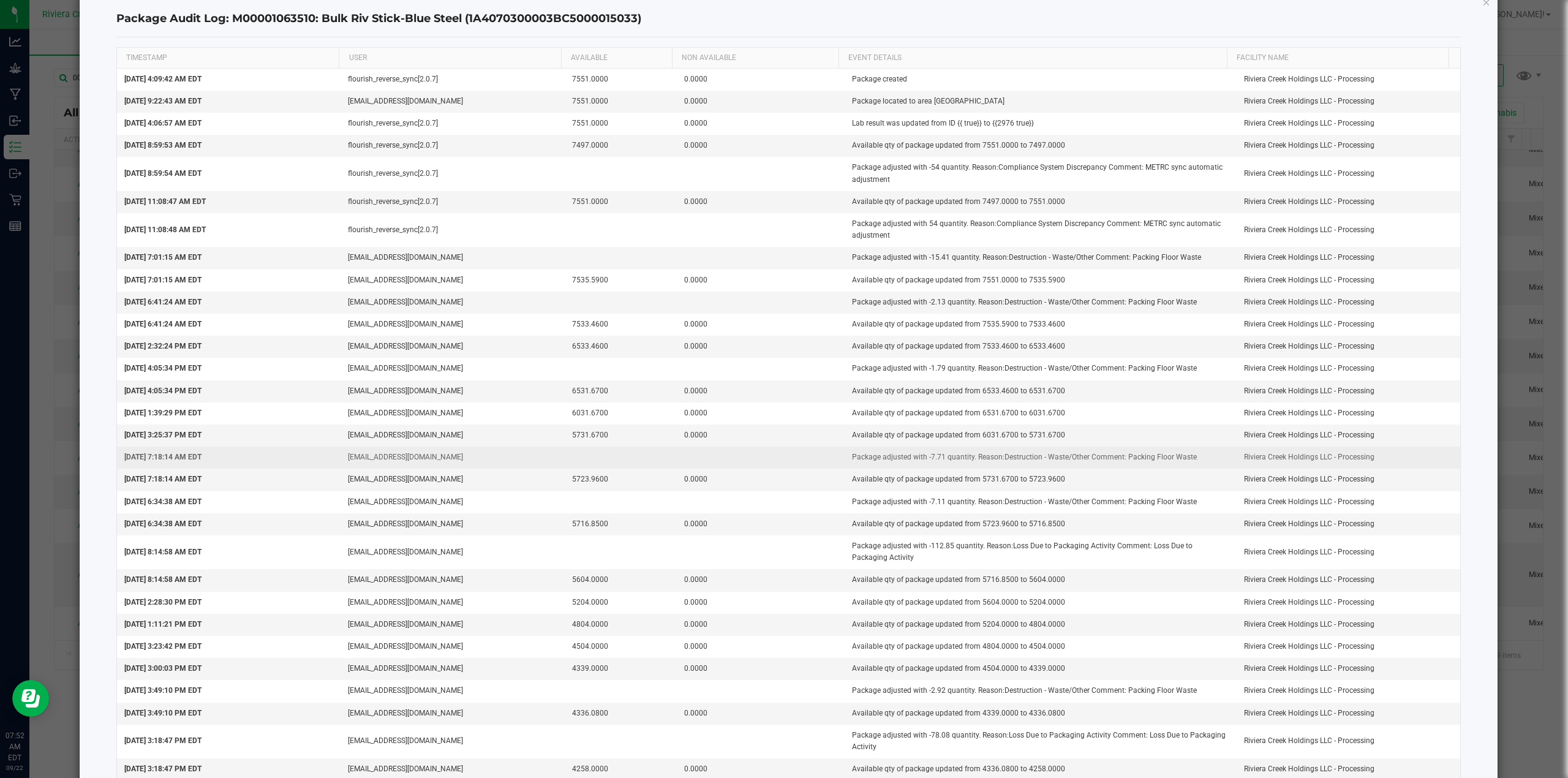
scroll to position [0, 0]
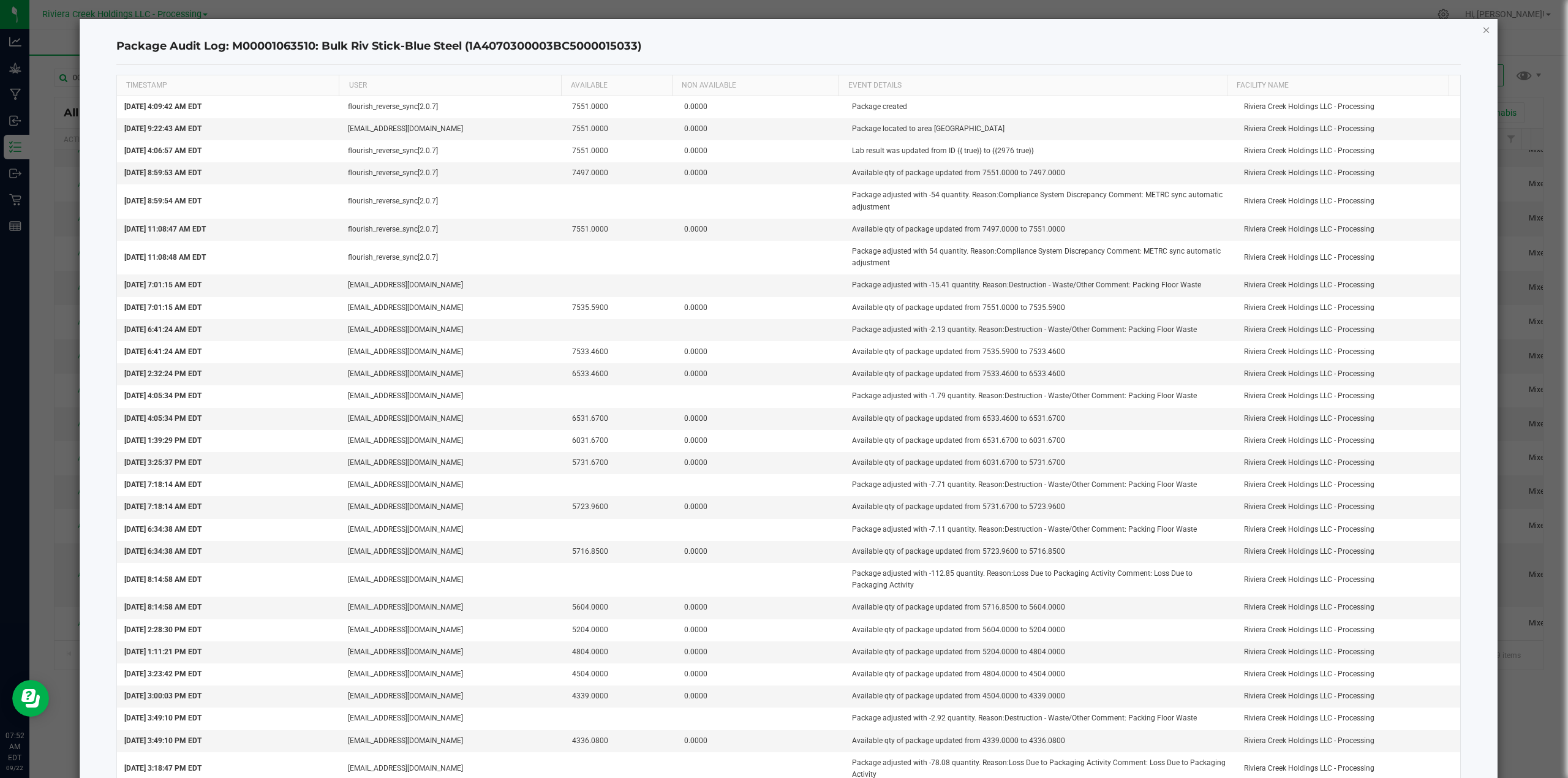
click at [1482, 25] on icon "button" at bounding box center [1486, 29] width 8 height 15
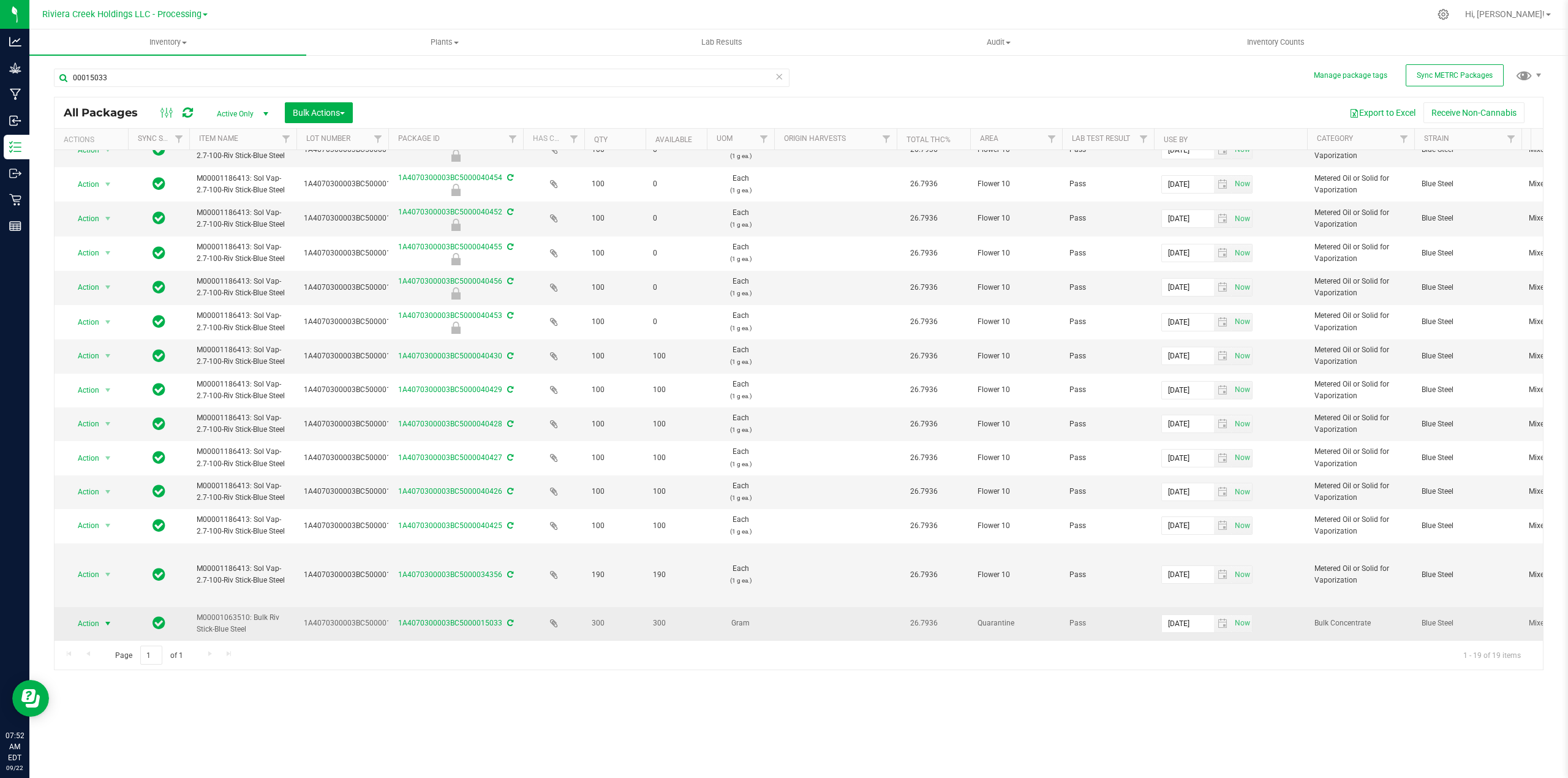
click at [107, 619] on span "select" at bounding box center [107, 623] width 9 height 9
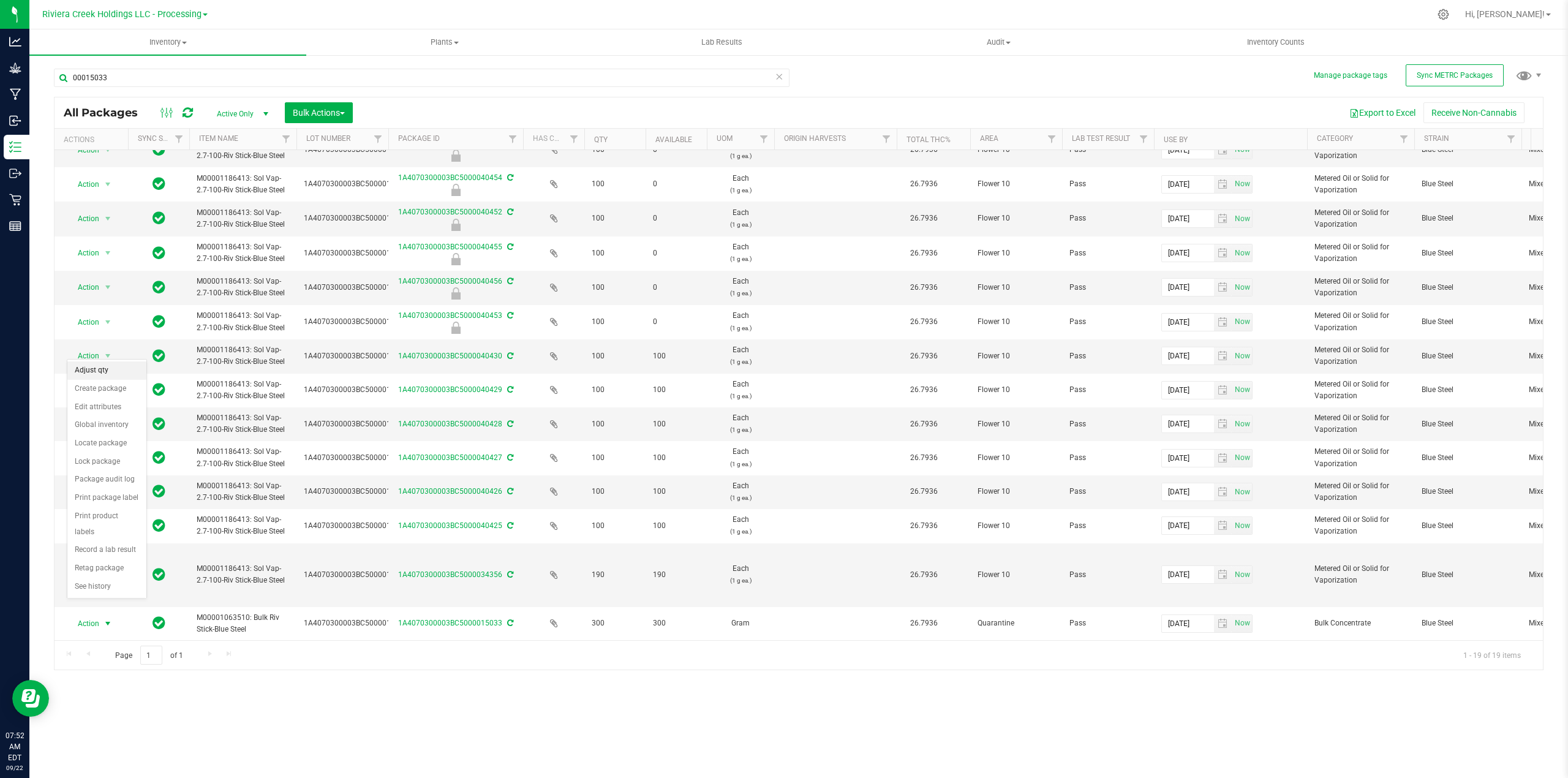
drag, startPoint x: 99, startPoint y: 372, endPoint x: 111, endPoint y: 360, distance: 17.0
click at [99, 372] on li "Adjust qty" at bounding box center [107, 370] width 79 height 18
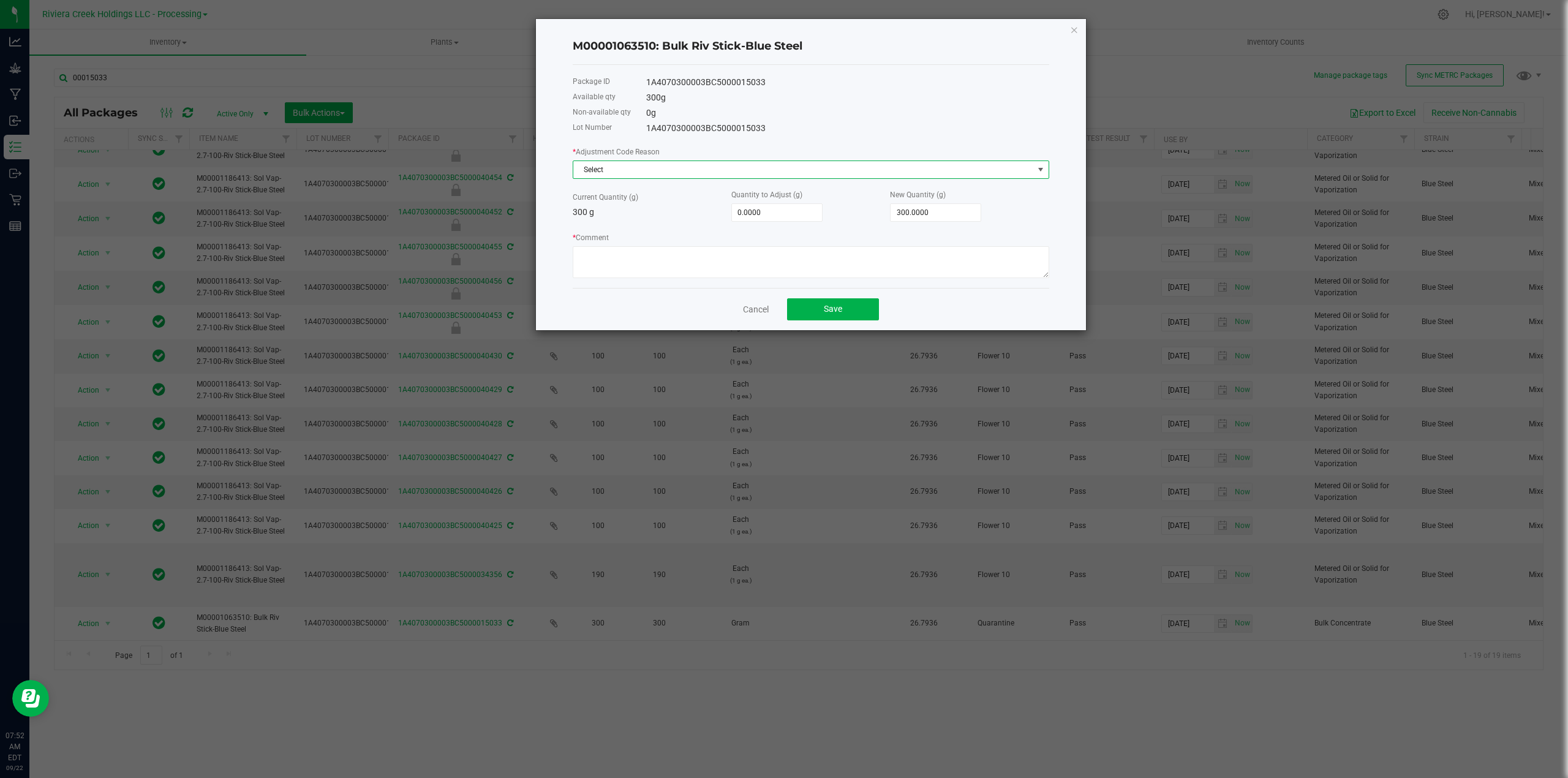
click at [1044, 165] on span at bounding box center [1040, 170] width 9 height 9
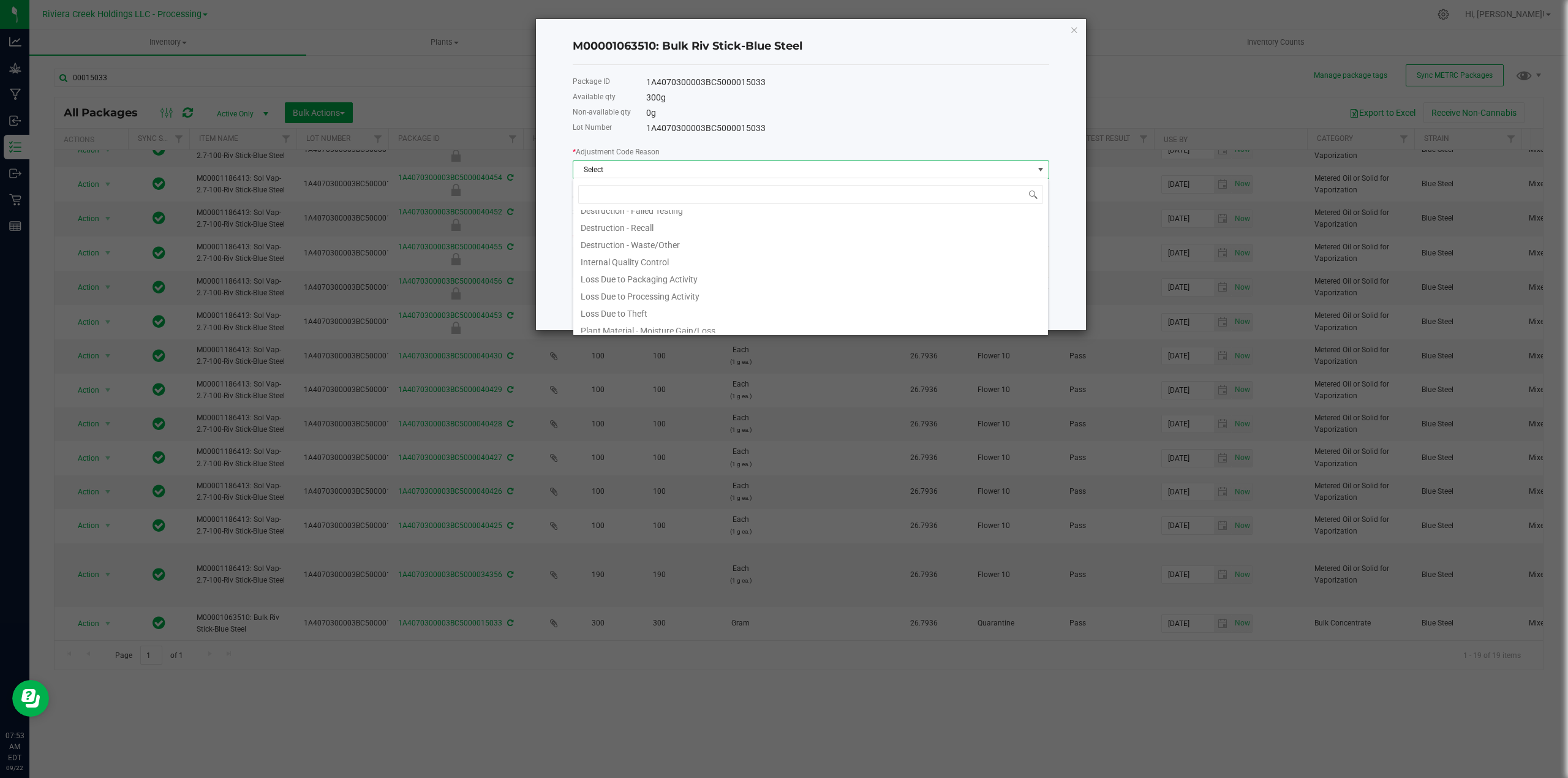
scroll to position [66, 0]
click at [691, 326] on li "Plant Material - Moisture Gain/Loss" at bounding box center [810, 323] width 474 height 17
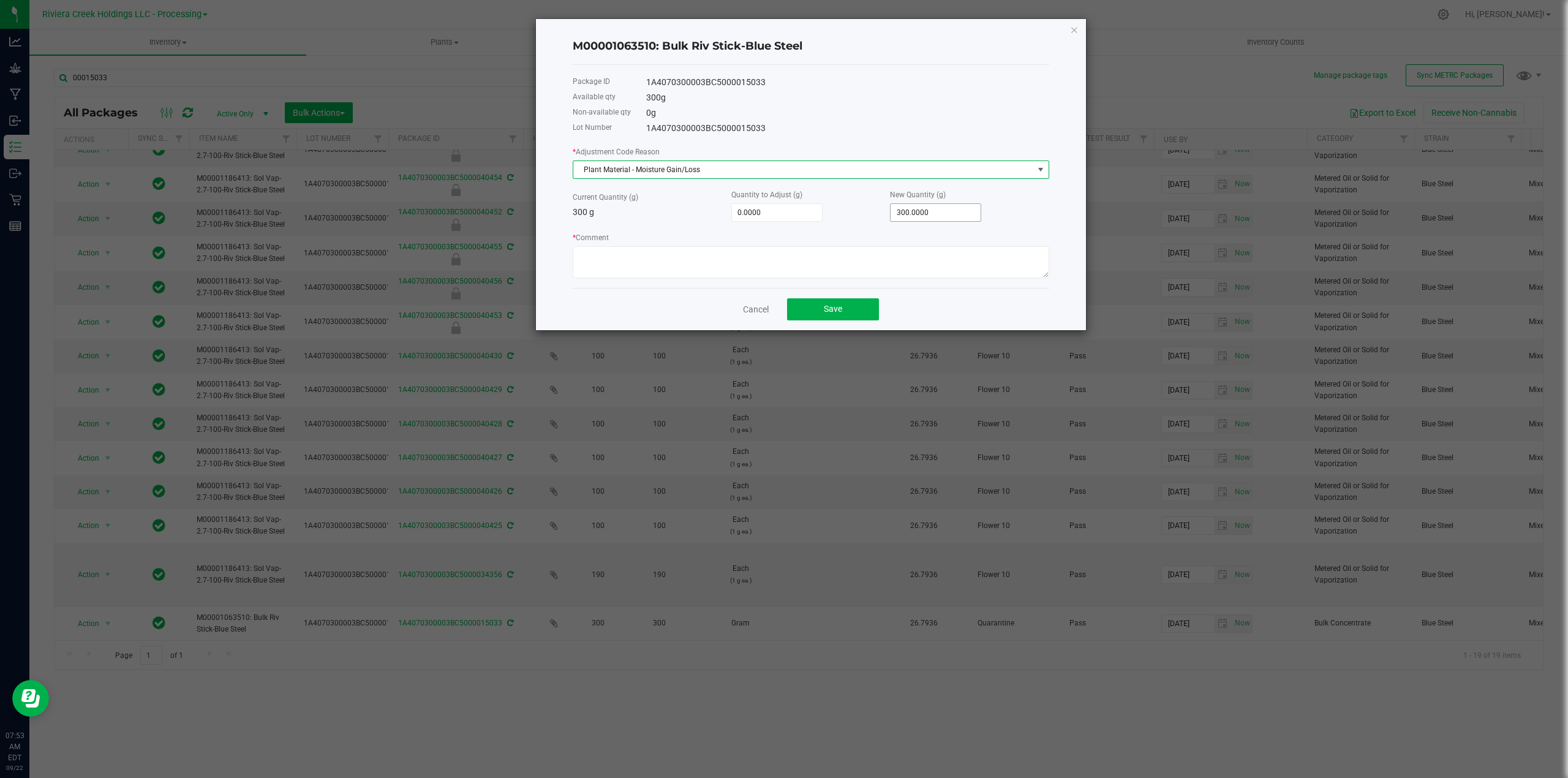
type input "300"
type input "-297.0000"
type input "3"
type input "-262.0000"
type input "38"
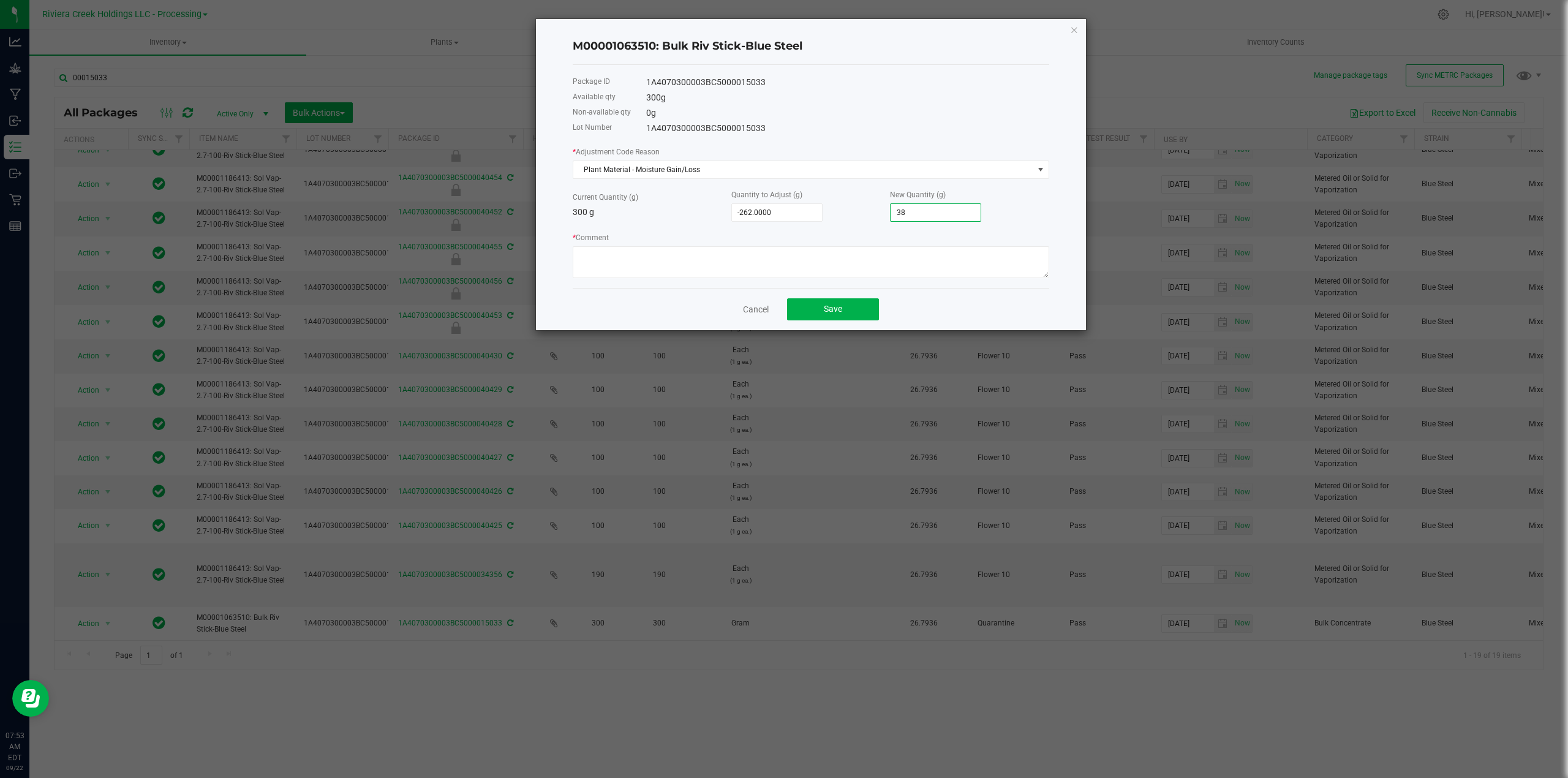
type input "80.0000"
type input "380.0000"
click at [610, 256] on textarea "* Comment" at bounding box center [810, 262] width 476 height 32
click at [706, 165] on span "Plant Material - Moisture Gain/Loss" at bounding box center [803, 170] width 460 height 17
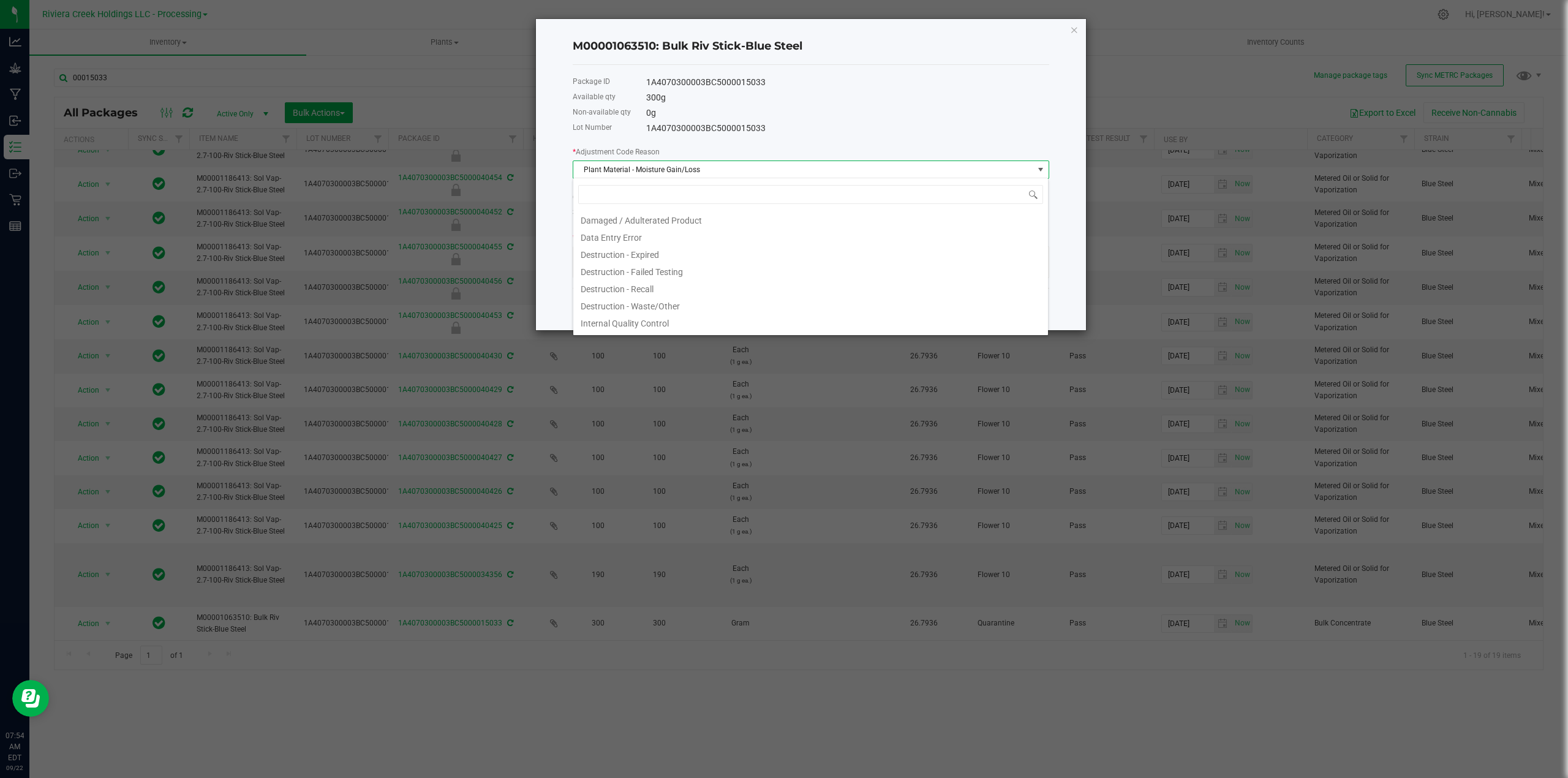
scroll to position [18, 476]
click at [1037, 165] on span at bounding box center [1040, 170] width 9 height 9
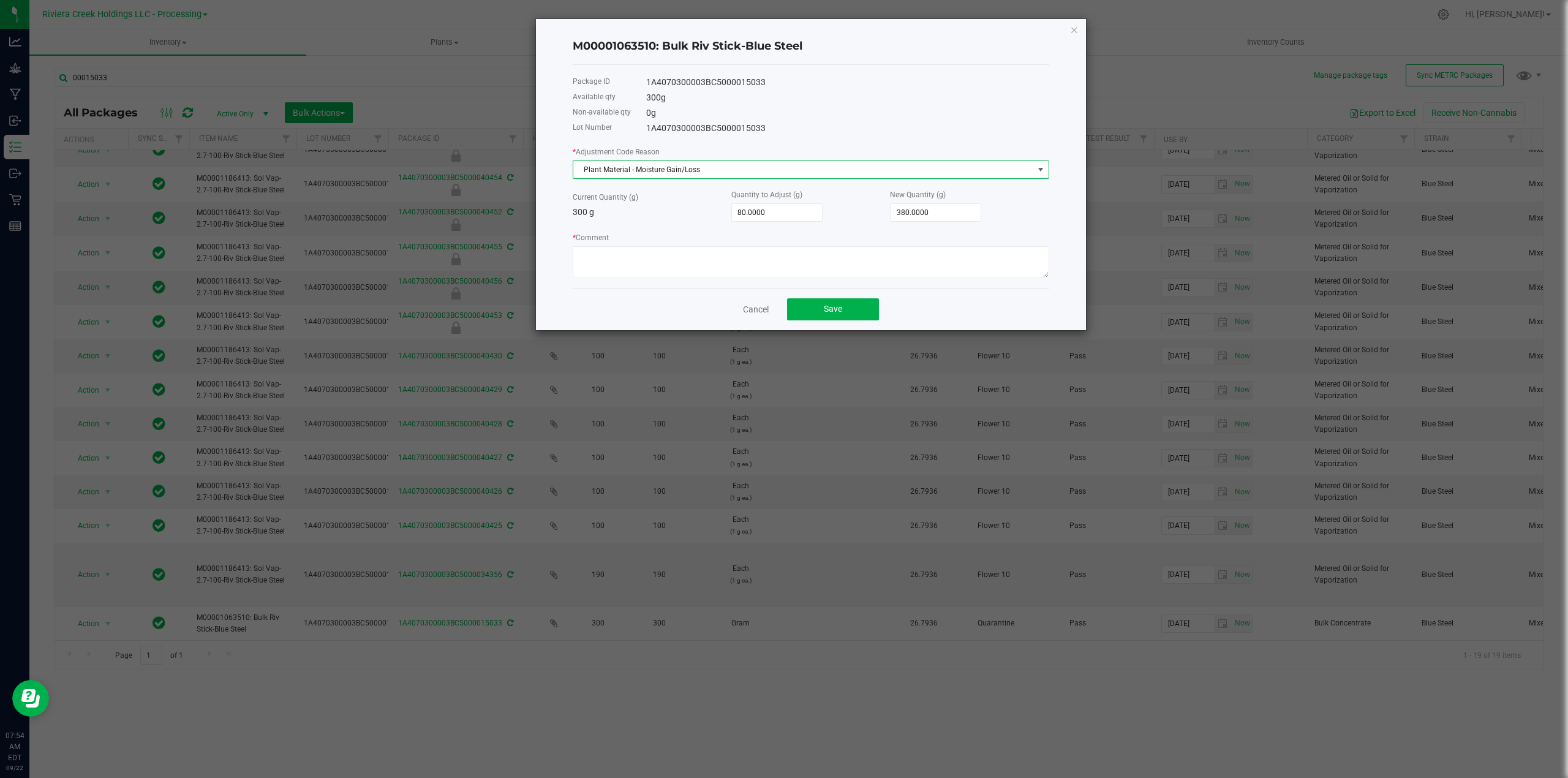
click at [1039, 167] on span at bounding box center [1040, 170] width 9 height 9
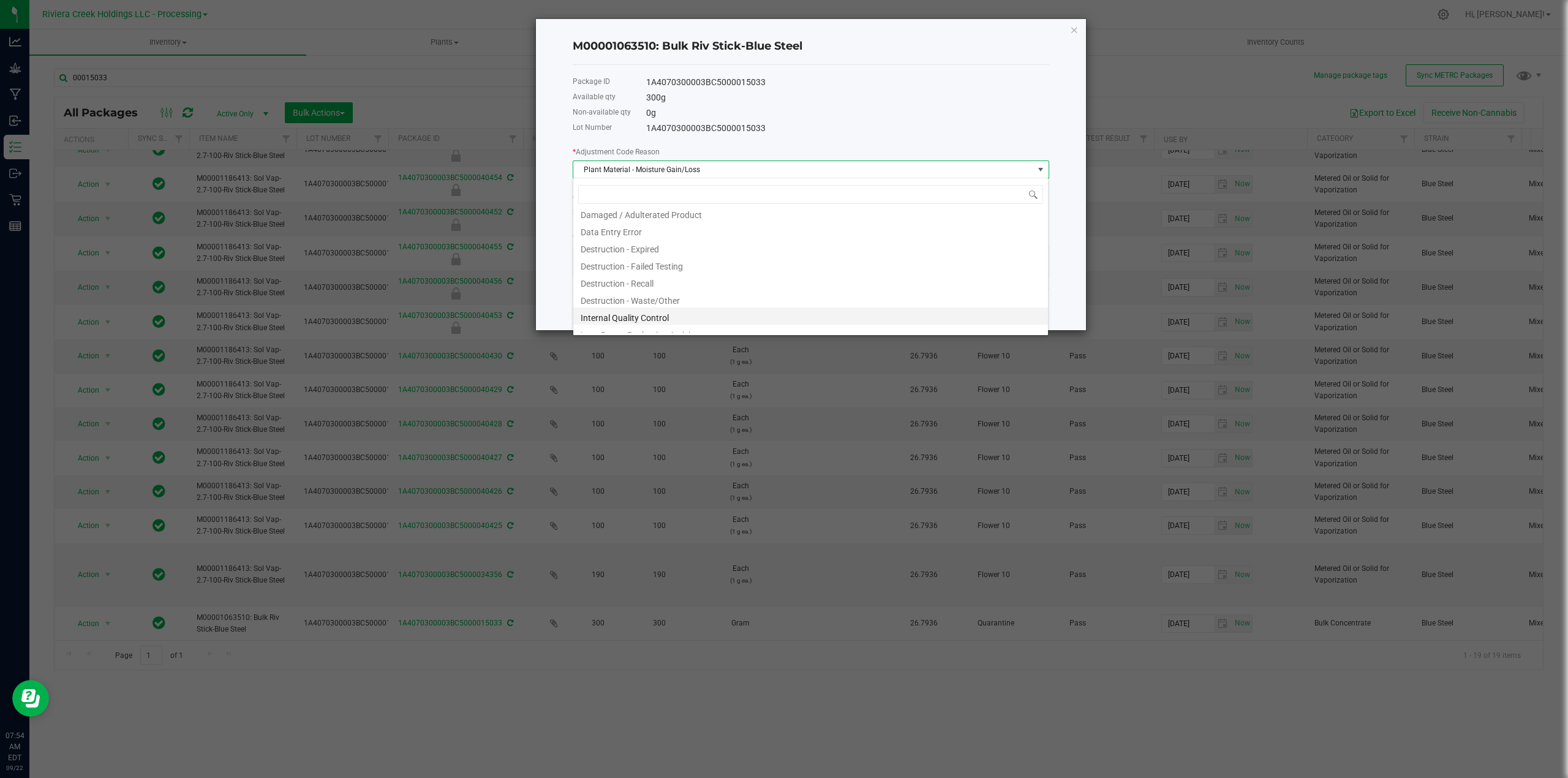
scroll to position [0, 0]
click at [640, 237] on li "Data Entry Error" at bounding box center [810, 236] width 474 height 17
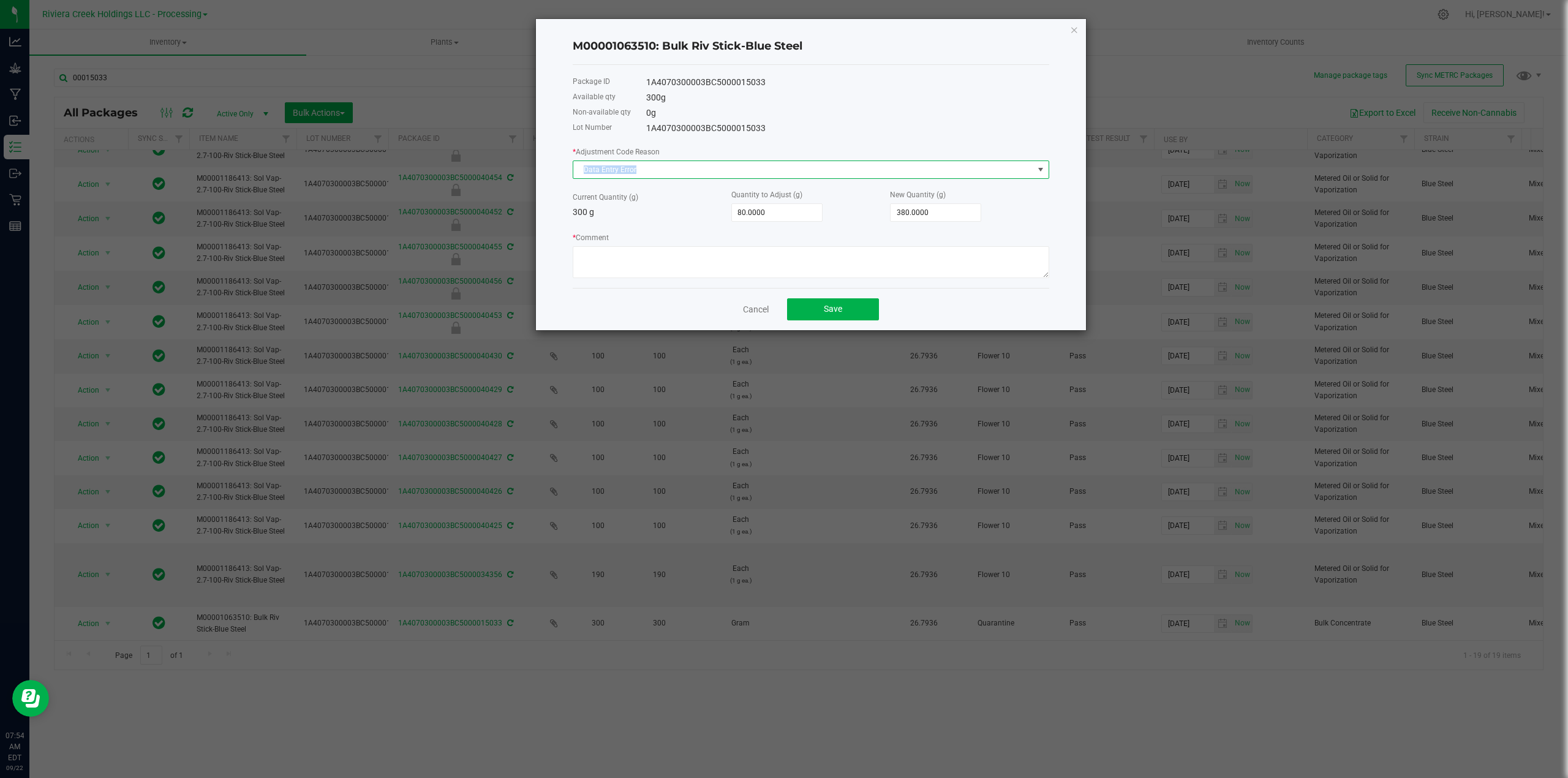
drag, startPoint x: 643, startPoint y: 165, endPoint x: 566, endPoint y: 172, distance: 77.3
click at [566, 172] on div "M00001063510: Bulk Riv Stick-Blue Steel Package ID 1A4070300003BC5000015033 Ava…" at bounding box center [810, 174] width 550 height 311
copy span "Data Entry Error"
click at [579, 259] on textarea "* Comment" at bounding box center [810, 262] width 476 height 32
paste textarea "Data Entry Error"
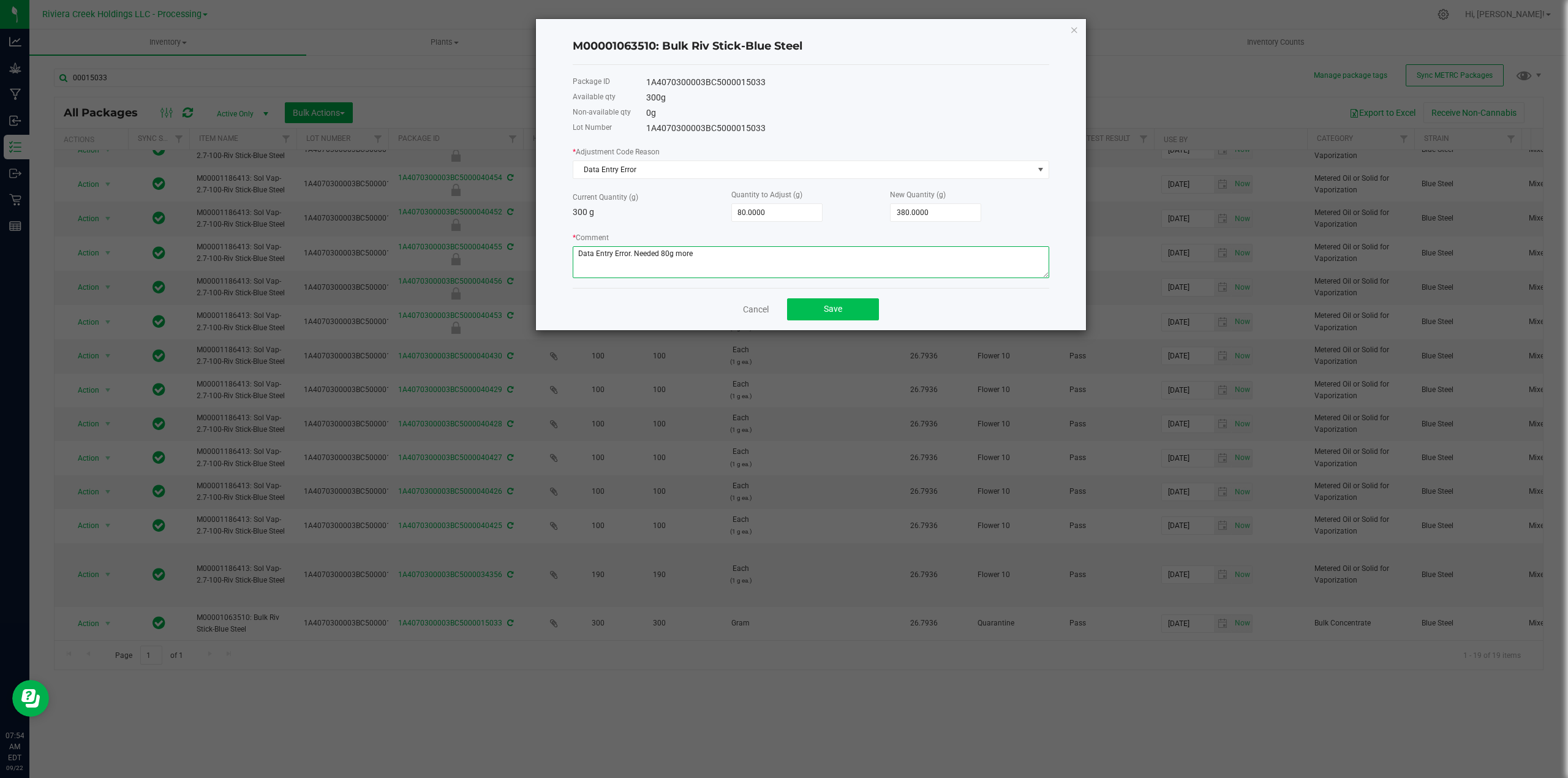
type textarea "Data Entry Error. Needed 80g more"
click at [827, 307] on span "Save" at bounding box center [833, 308] width 18 height 9
